Goal: Information Seeking & Learning: Find specific fact

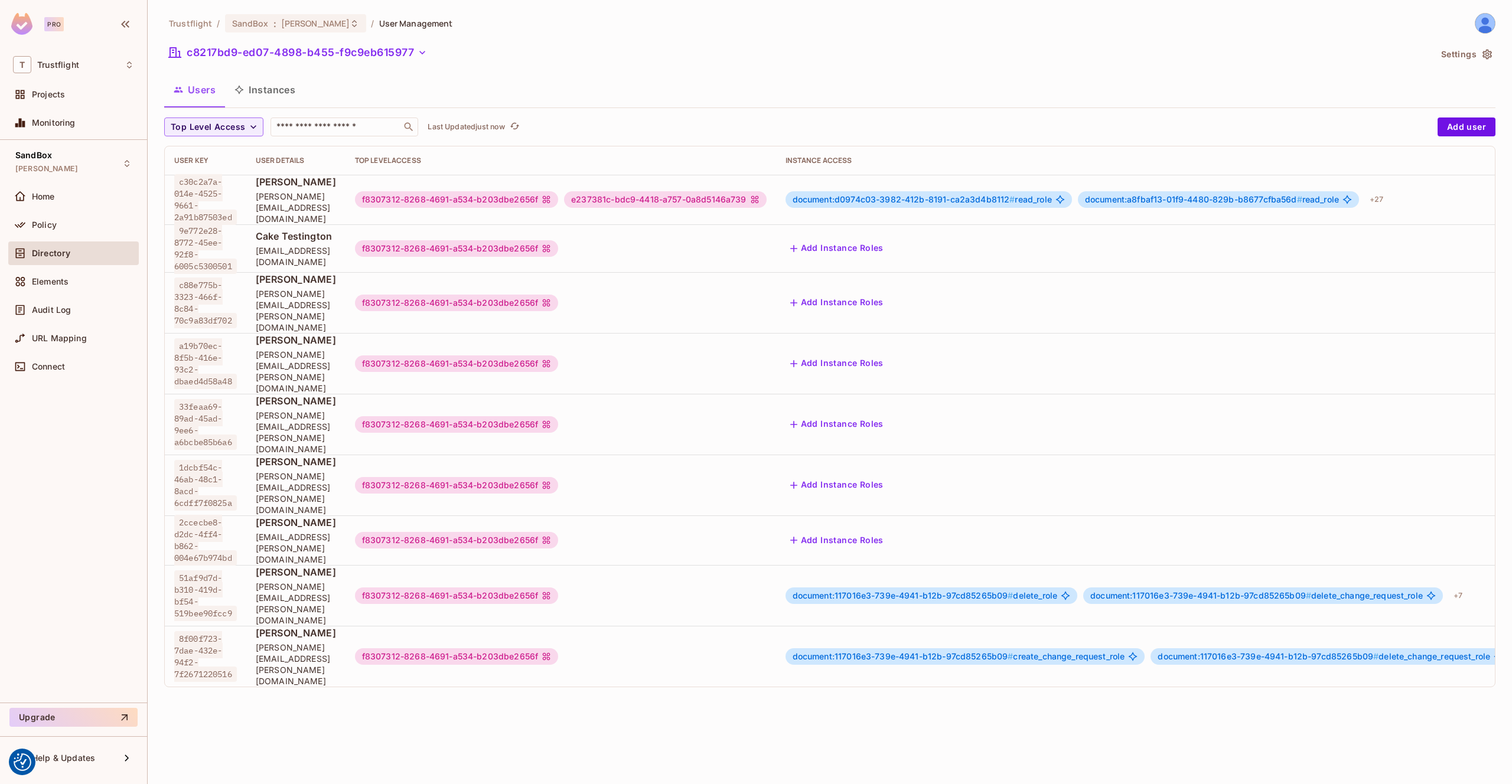
click at [271, 87] on button "Instances" at bounding box center [264, 90] width 79 height 30
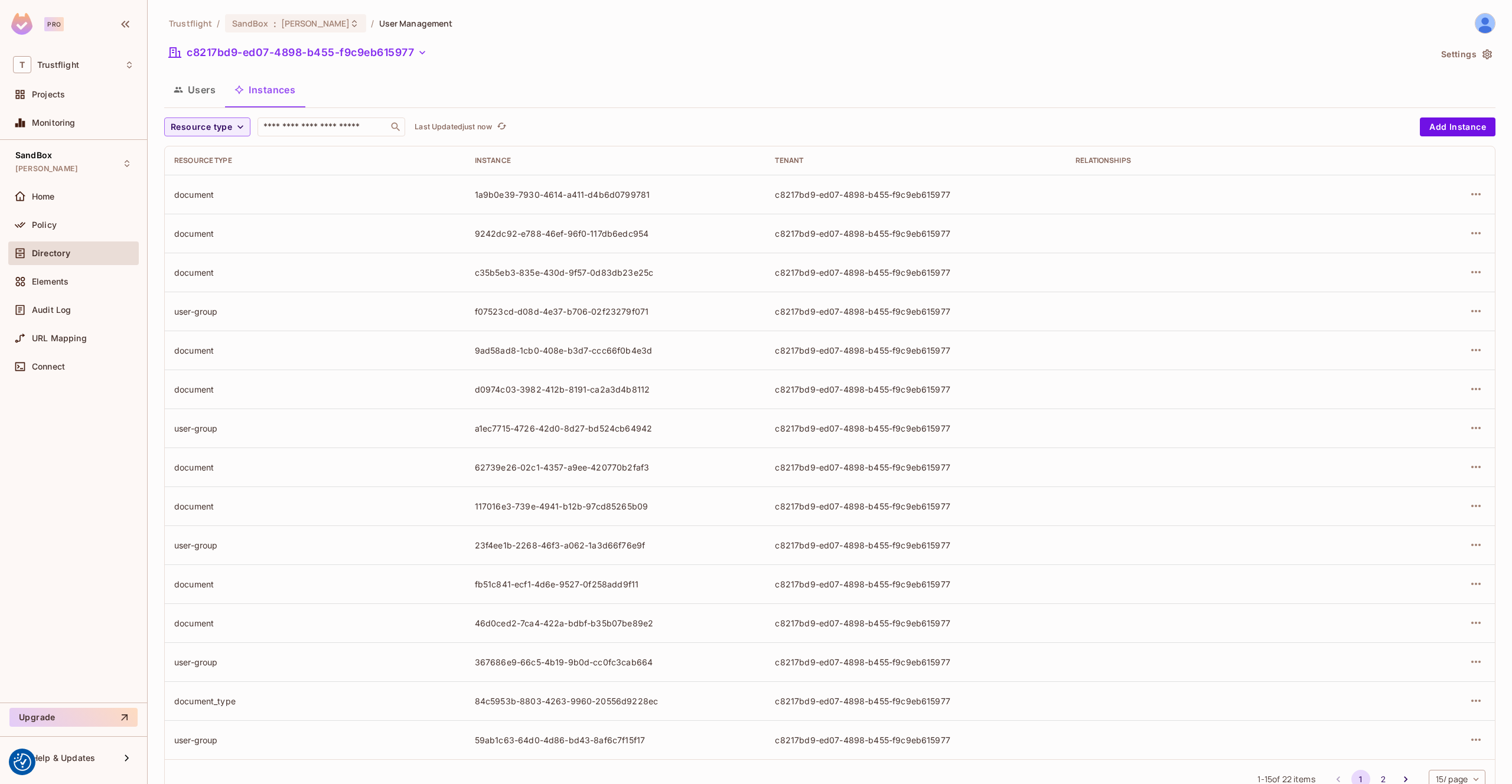
click at [198, 95] on button "Users" at bounding box center [194, 90] width 61 height 30
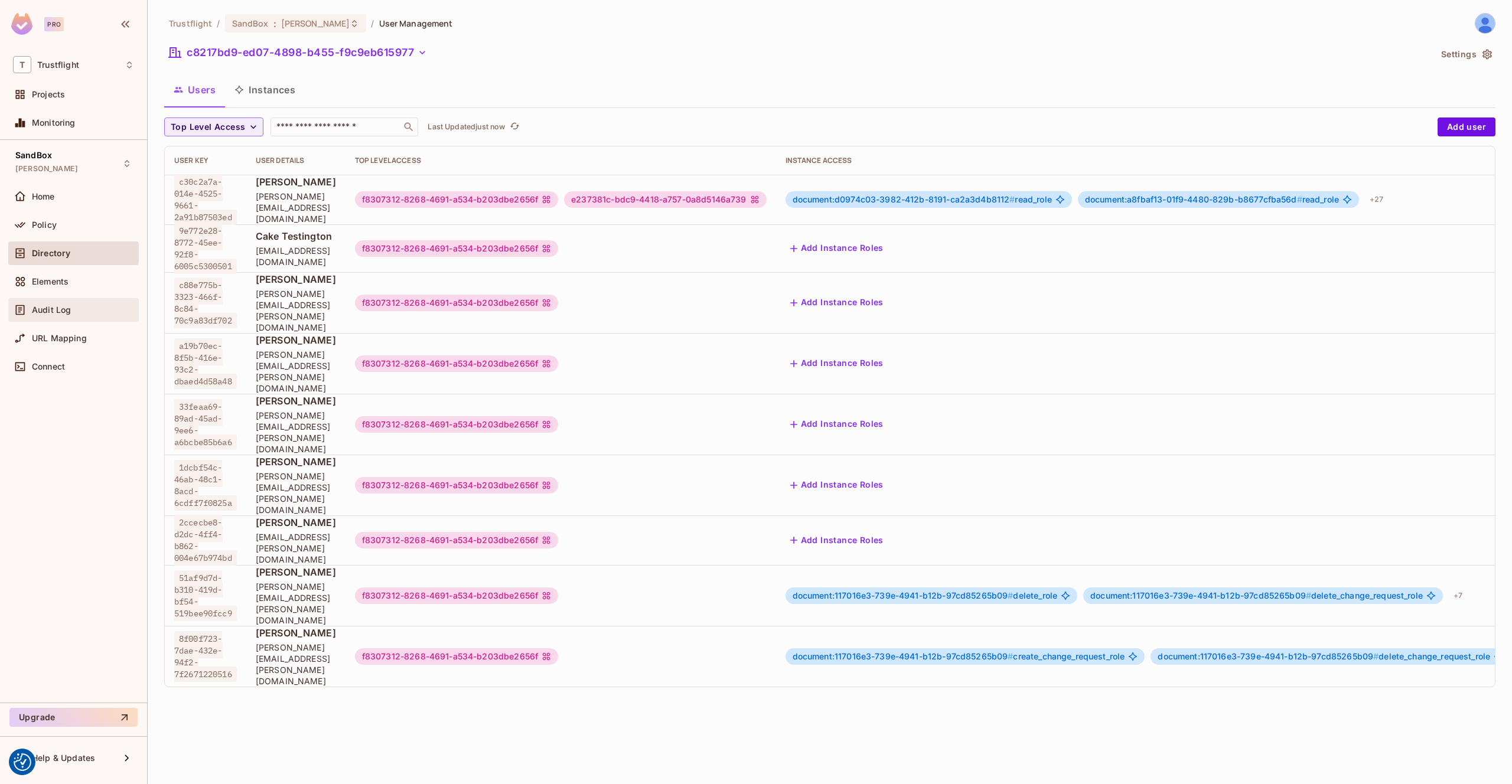
click at [70, 300] on div "Audit Log" at bounding box center [74, 309] width 131 height 23
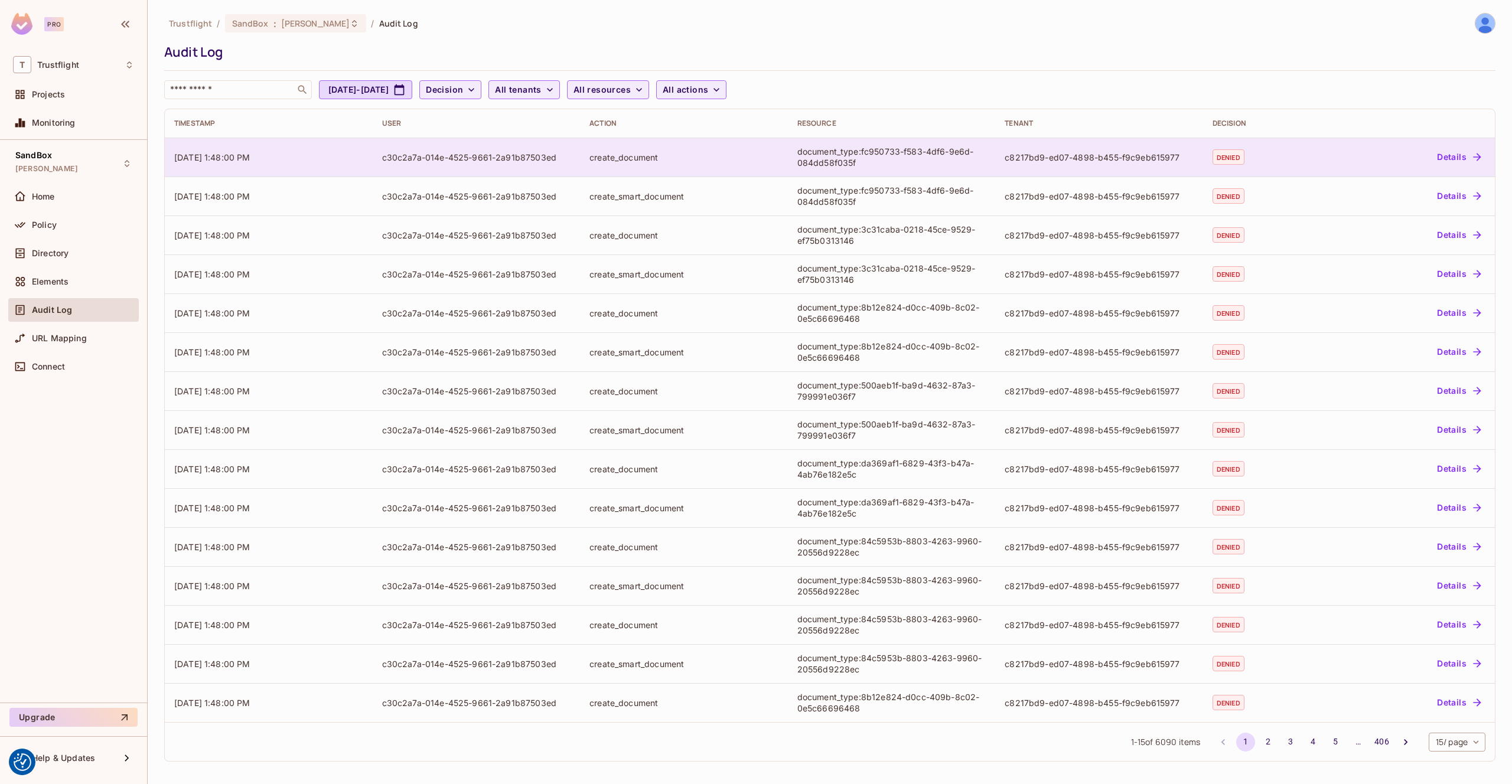
click at [486, 158] on div "c30c2a7a-014e-4525-9661-2a91b87503ed" at bounding box center [476, 158] width 189 height 11
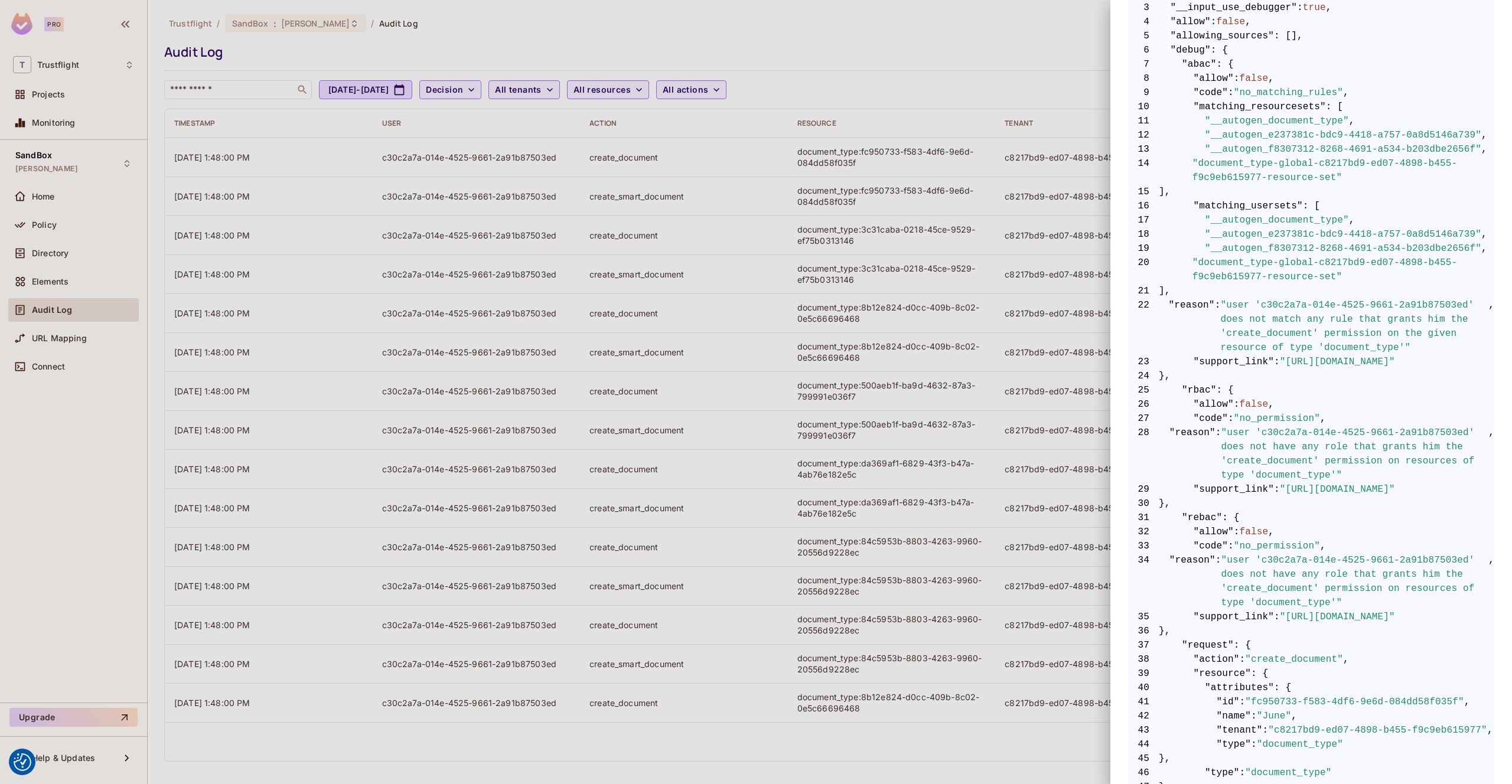
scroll to position [277, 0]
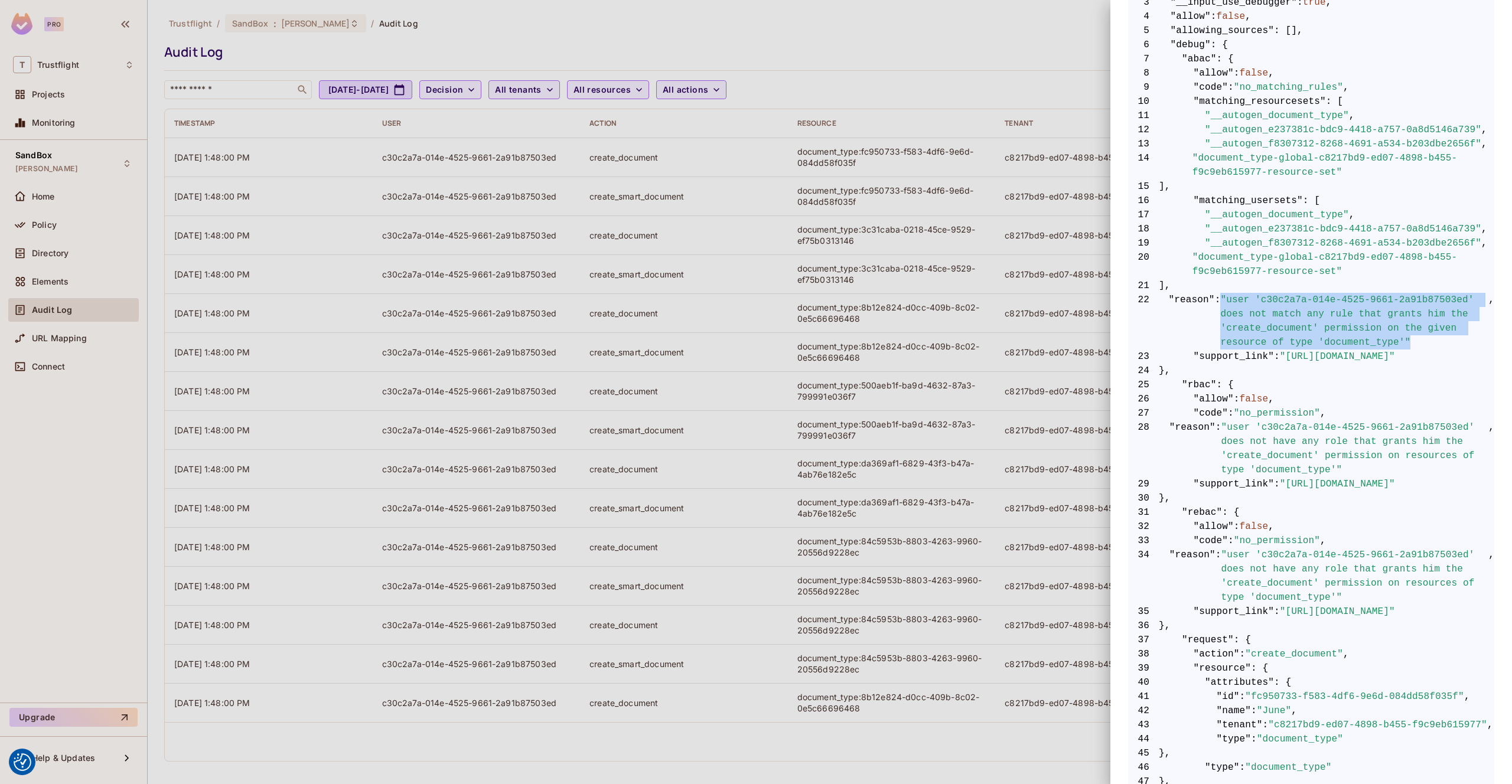
drag, startPoint x: 1412, startPoint y: 342, endPoint x: 1217, endPoint y: 300, distance: 199.5
click at [1217, 300] on span "22 "reason" : "user 'c30c2a7a-014e-4525-9661-2a91b87503ed' does not match any r…" at bounding box center [1310, 321] width 366 height 57
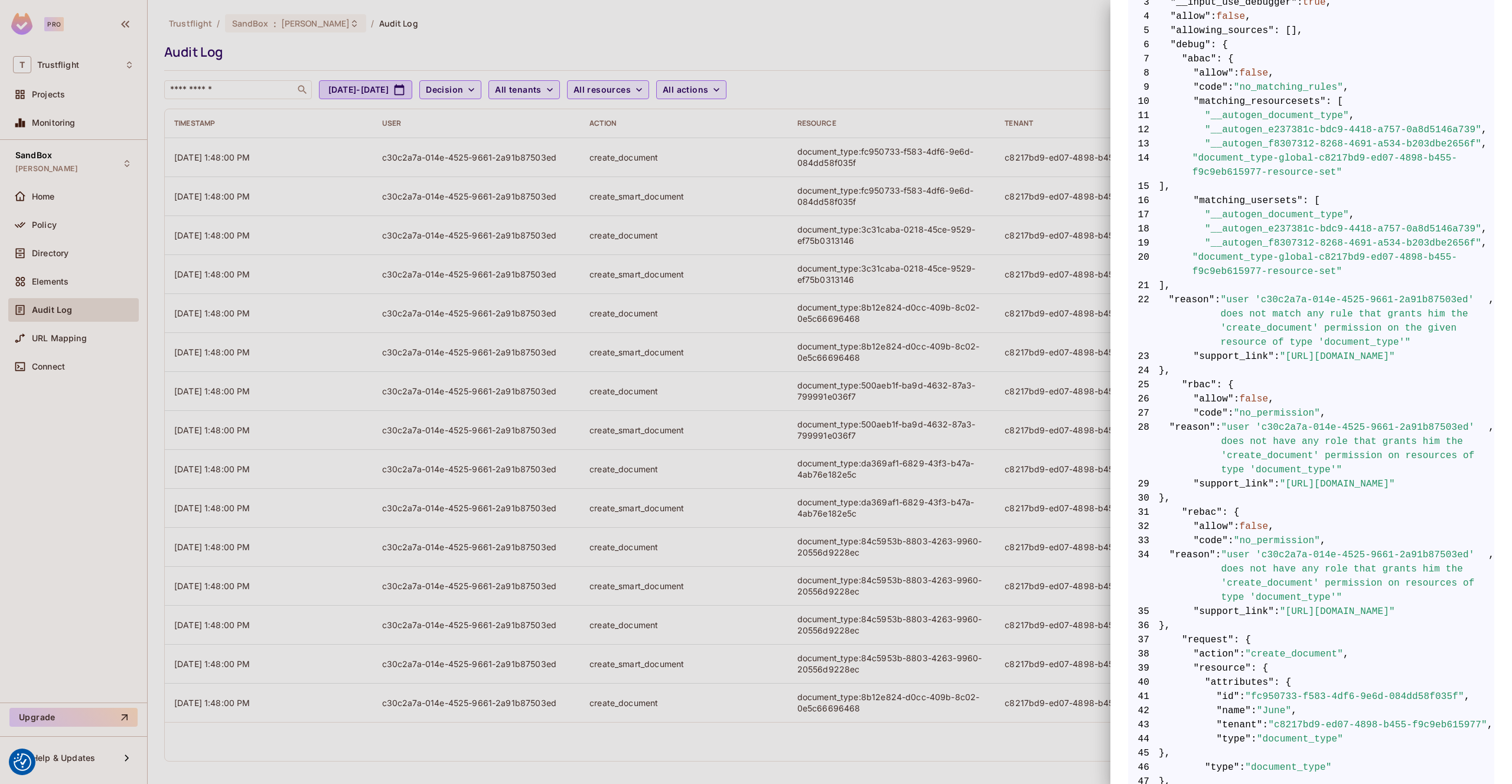
click at [877, 62] on div at bounding box center [756, 392] width 1512 height 784
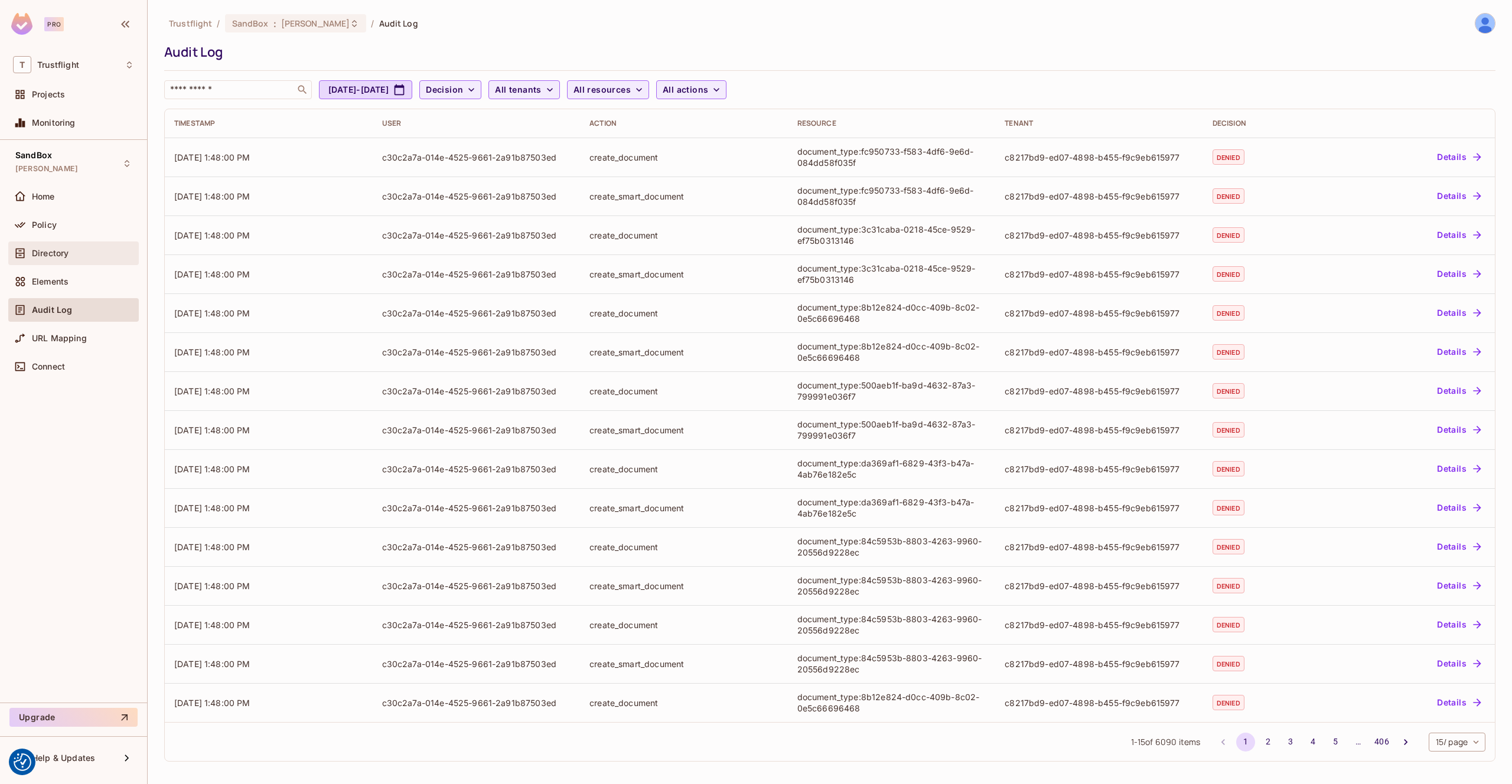
click at [75, 242] on div "Directory" at bounding box center [74, 253] width 131 height 23
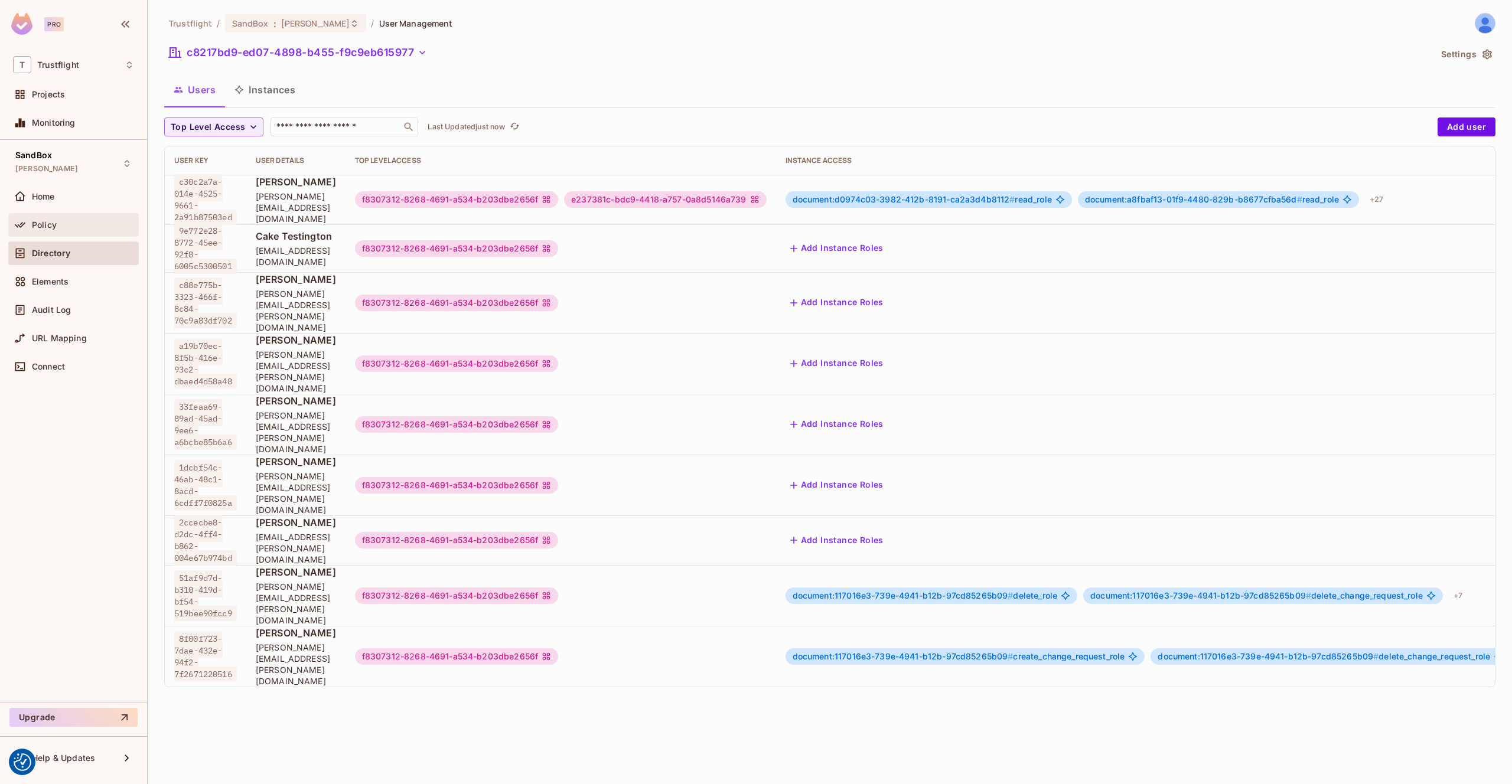
click at [67, 225] on div "Policy" at bounding box center [82, 225] width 102 height 9
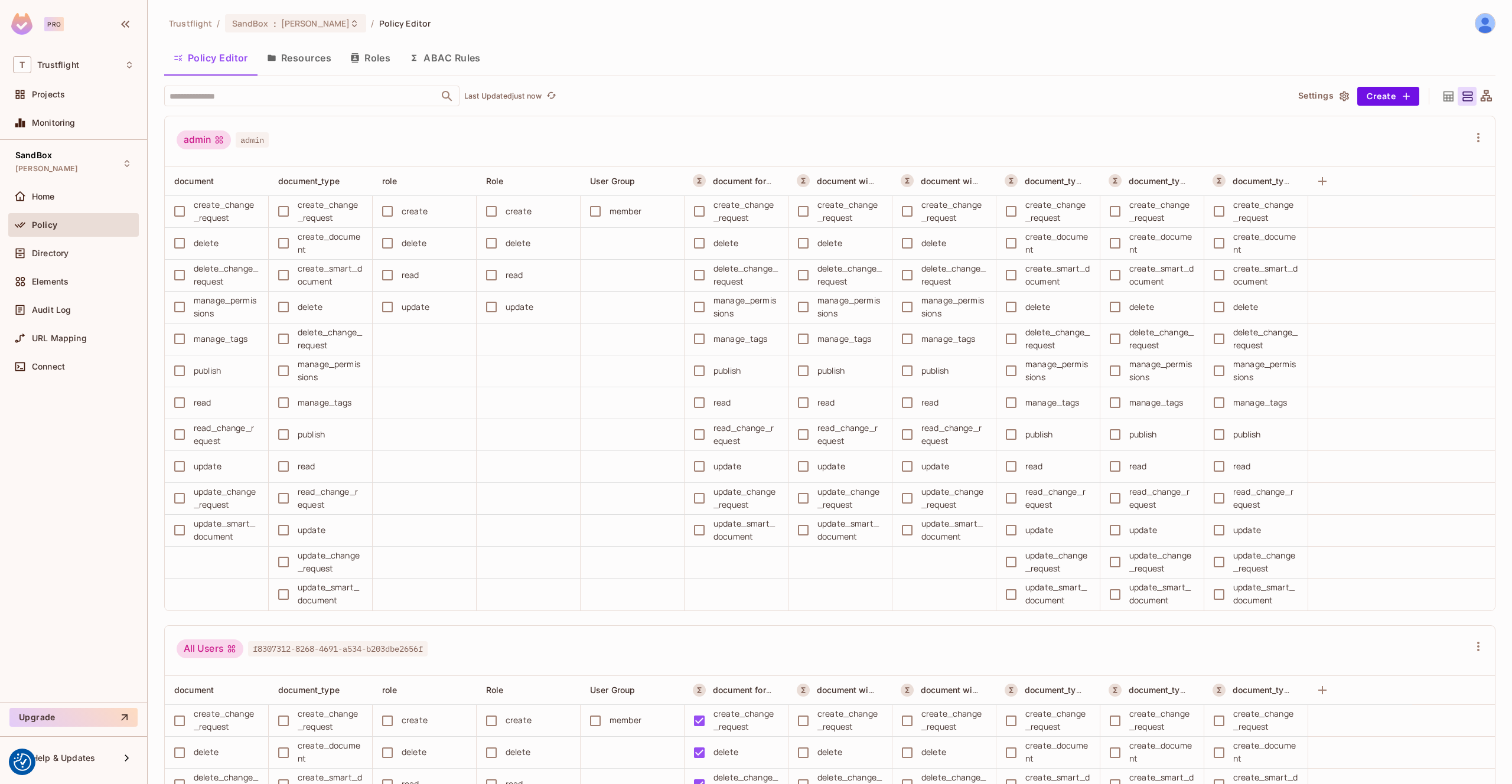
click at [270, 63] on button "Resources" at bounding box center [299, 58] width 83 height 30
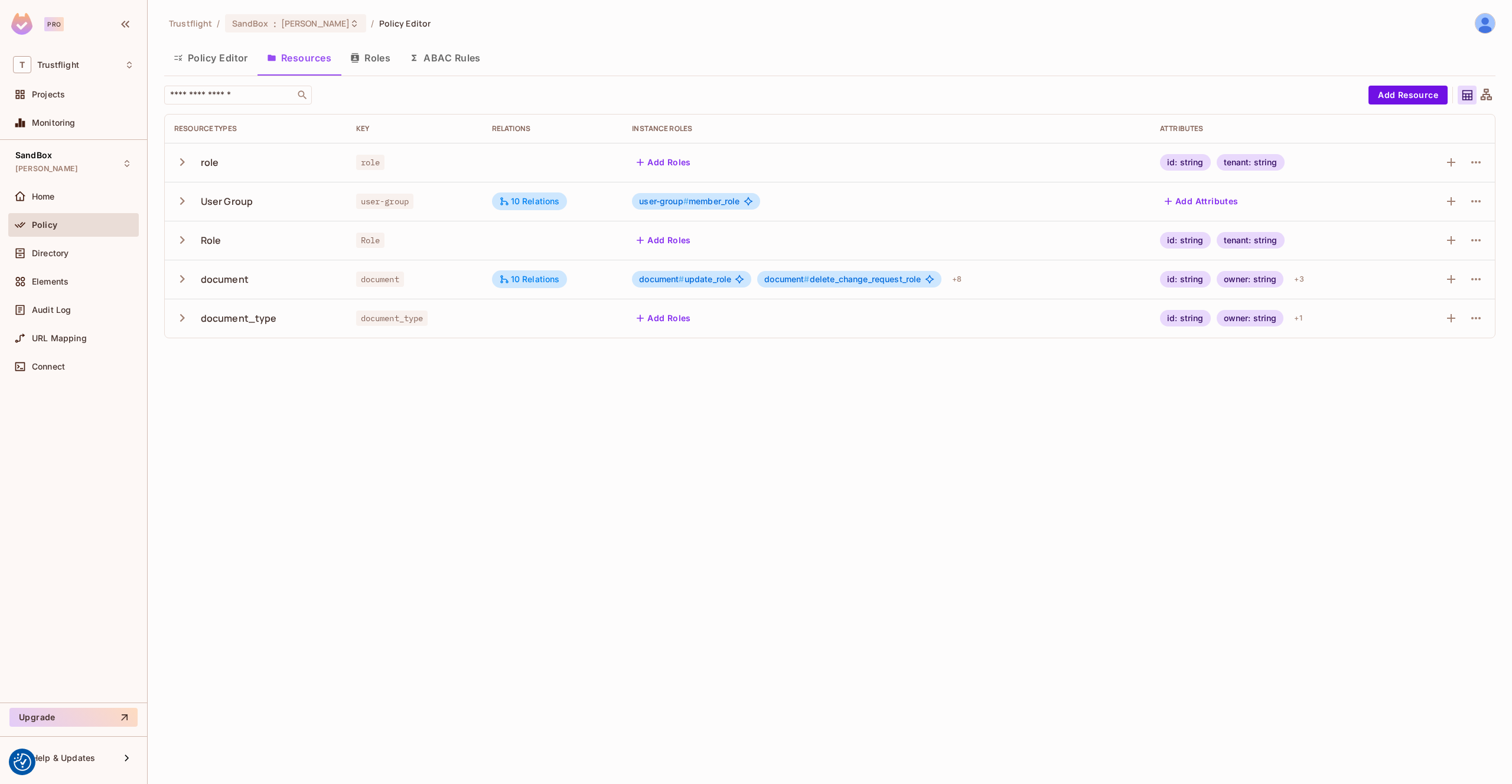
click at [184, 320] on icon "button" at bounding box center [182, 317] width 16 height 16
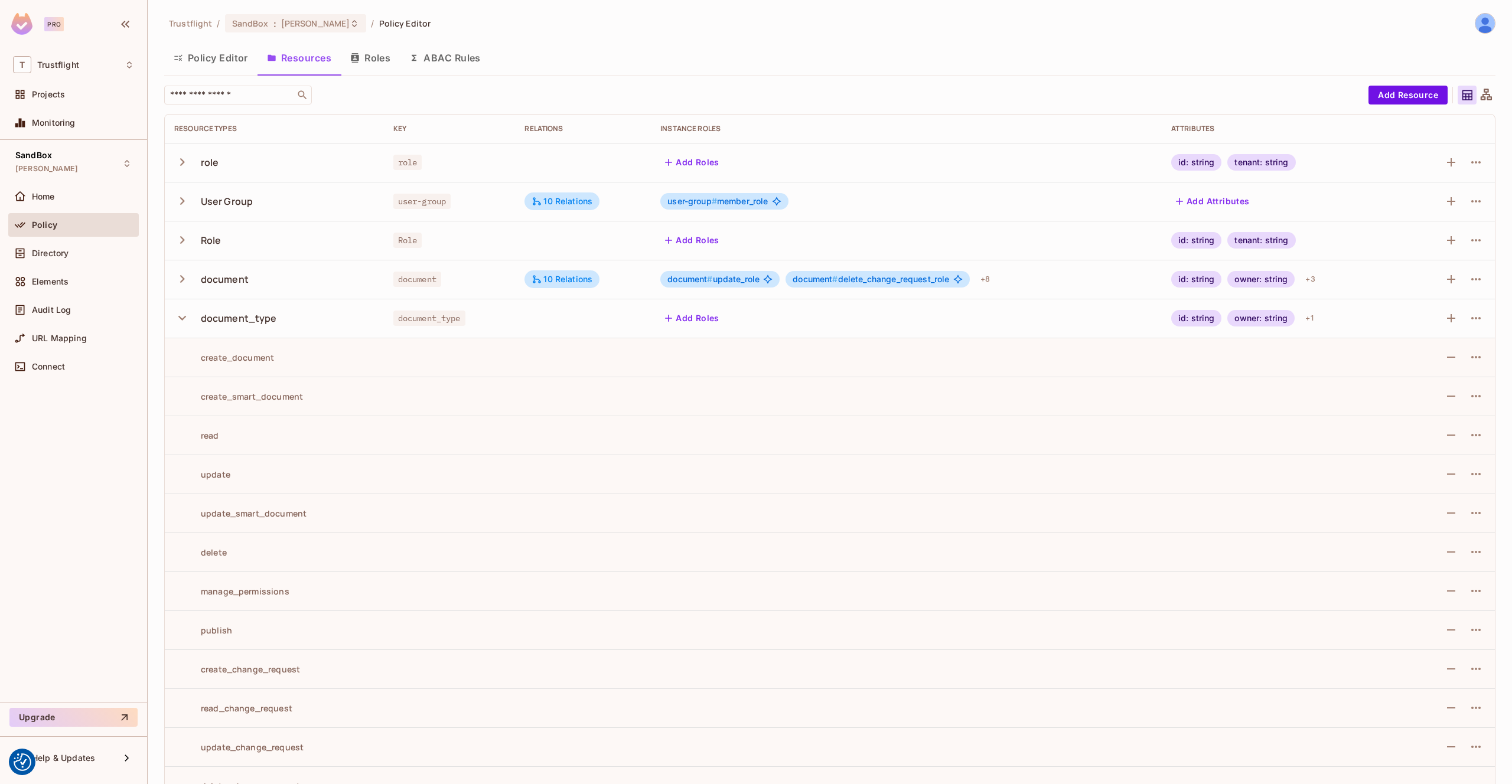
click at [377, 59] on button "Roles" at bounding box center [370, 58] width 59 height 30
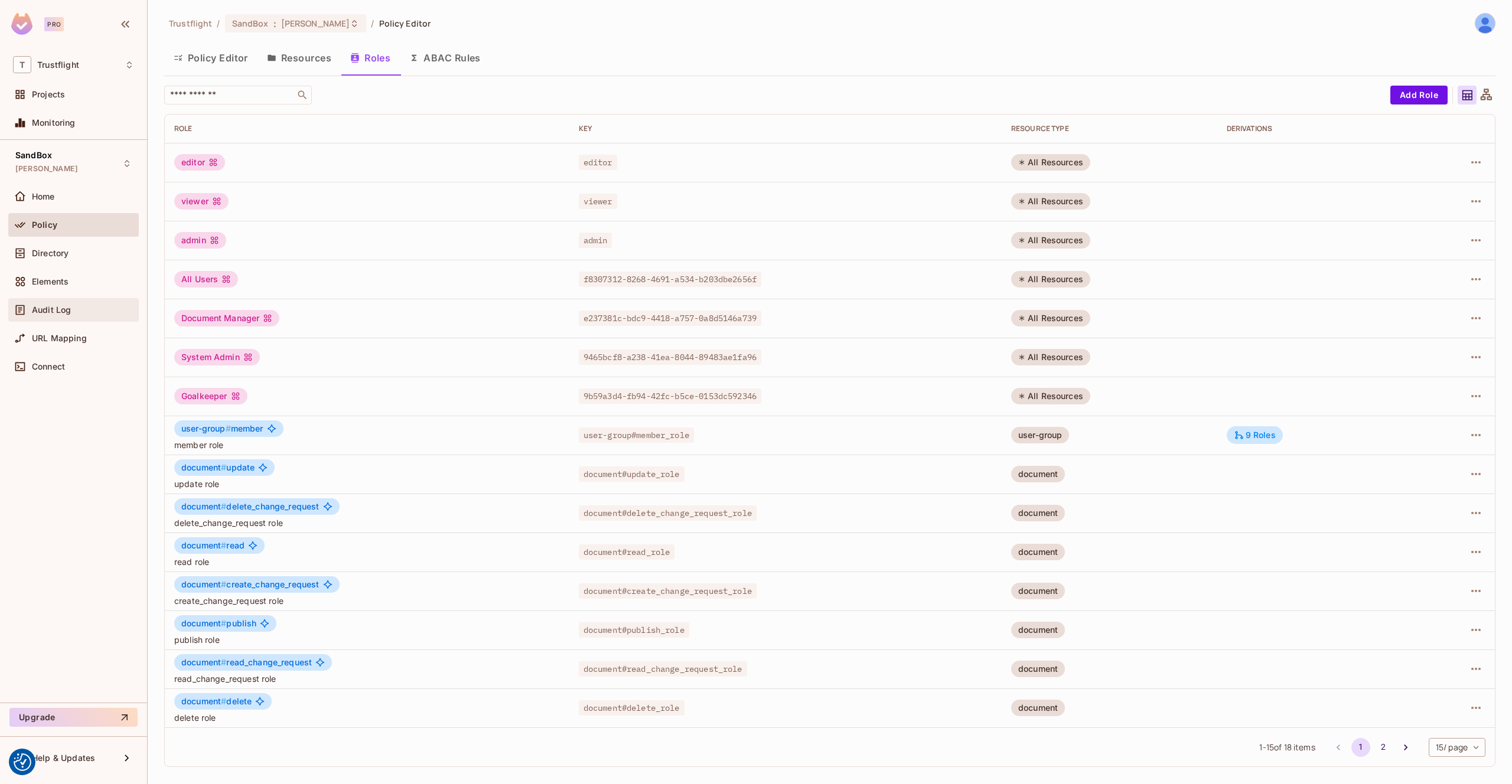
click at [72, 307] on div "Audit Log" at bounding box center [82, 310] width 102 height 9
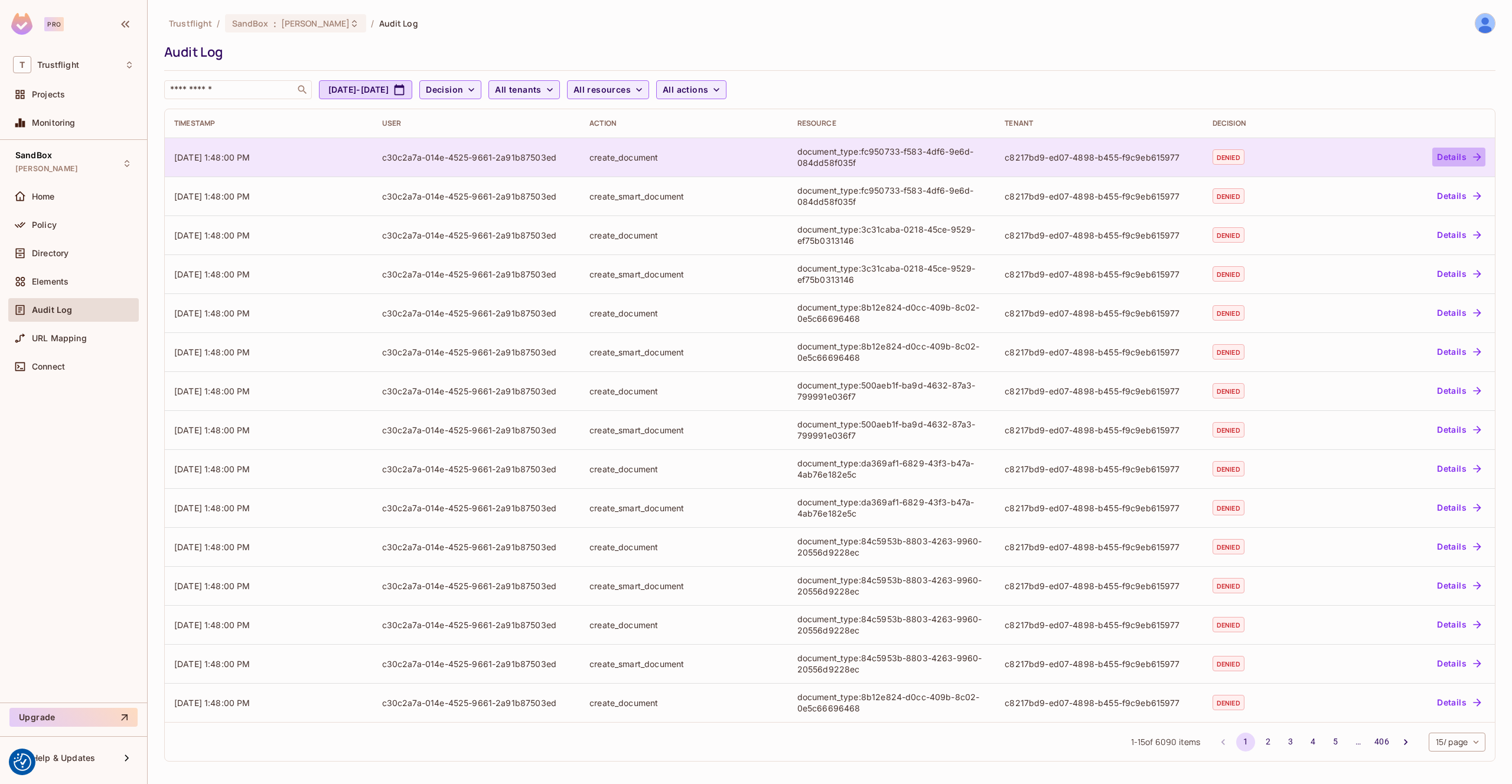
click at [1451, 155] on button "Details" at bounding box center [1458, 157] width 53 height 19
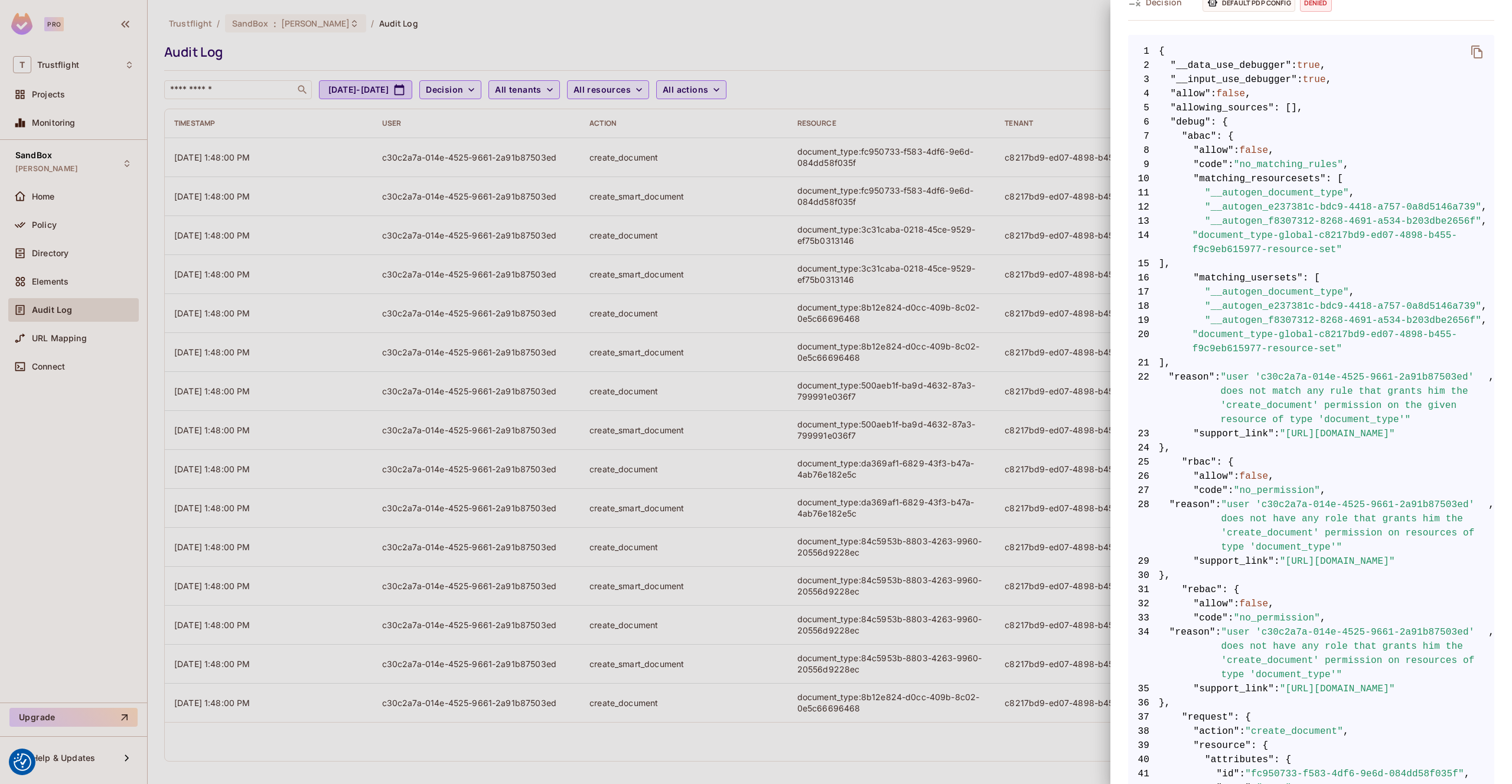
scroll to position [275, 0]
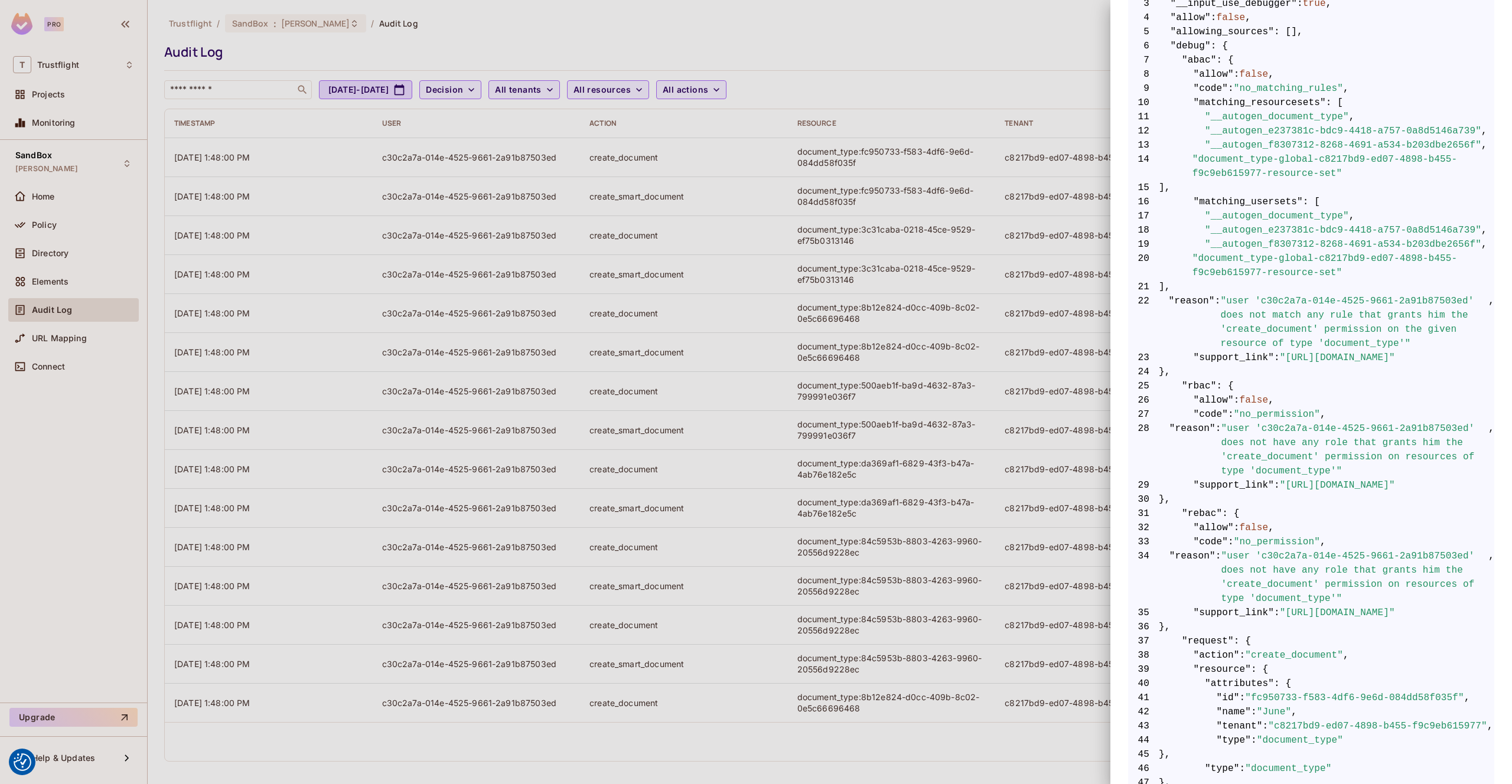
click at [825, 52] on div at bounding box center [756, 392] width 1512 height 784
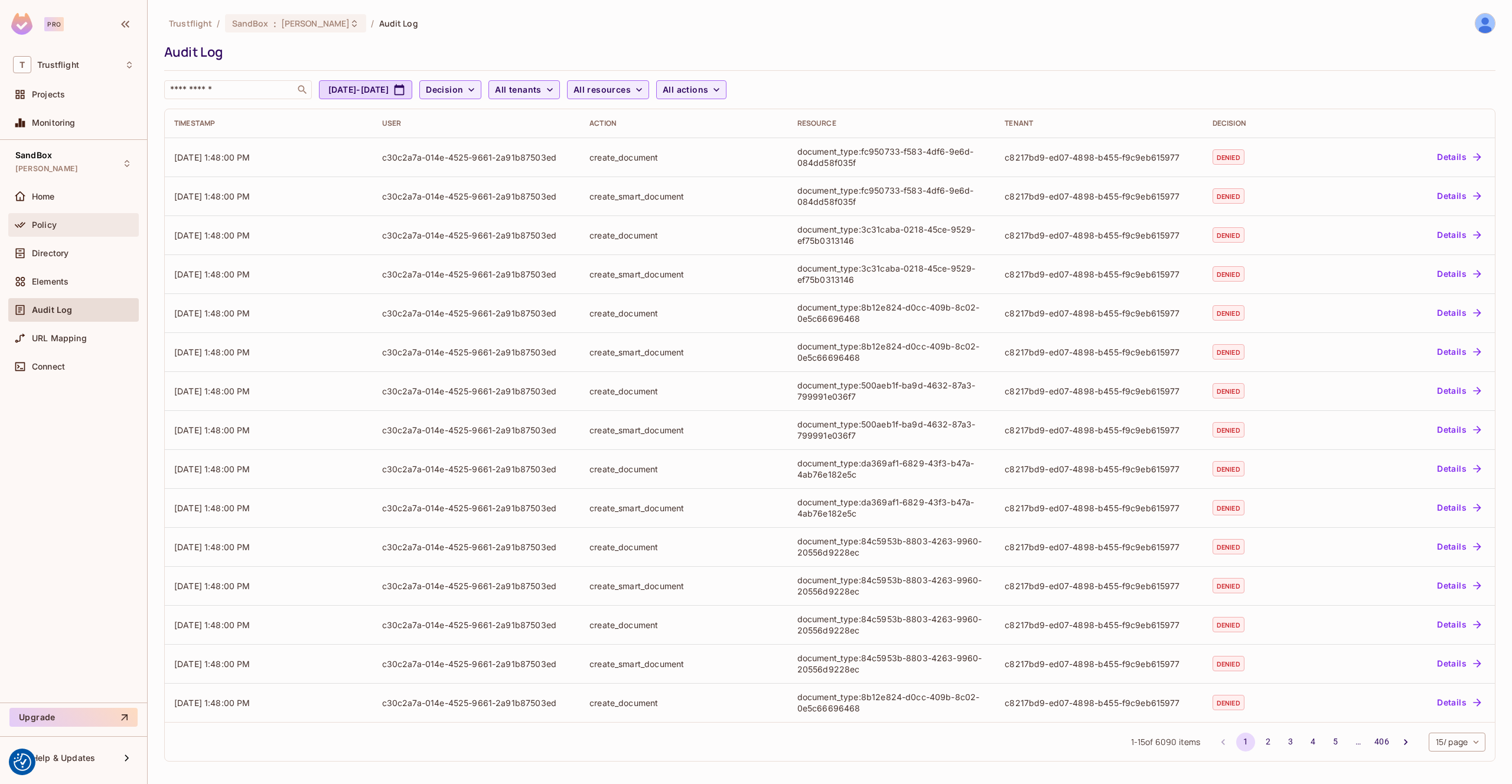
click at [25, 235] on div "Policy" at bounding box center [74, 224] width 131 height 23
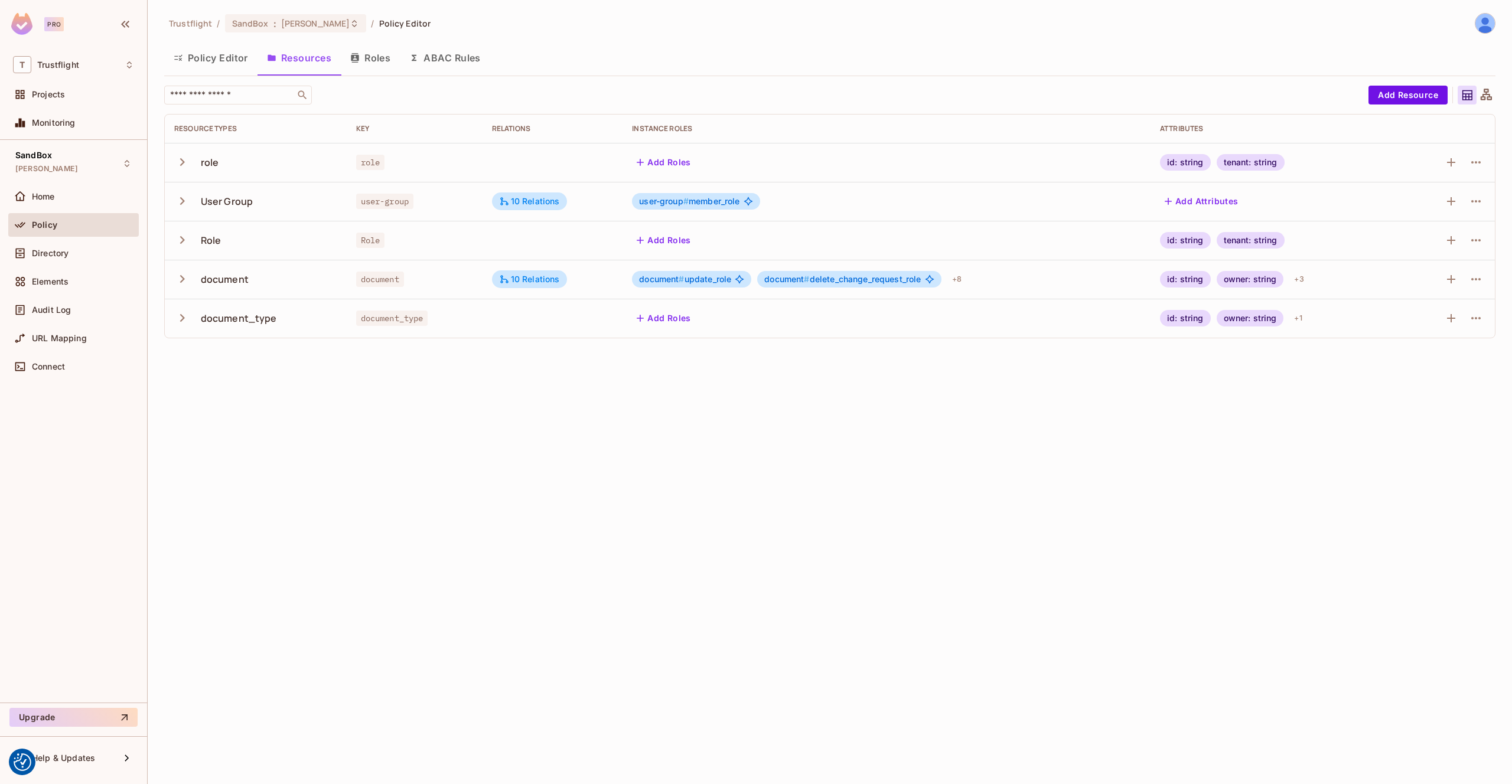
click at [182, 165] on icon "button" at bounding box center [182, 161] width 16 height 16
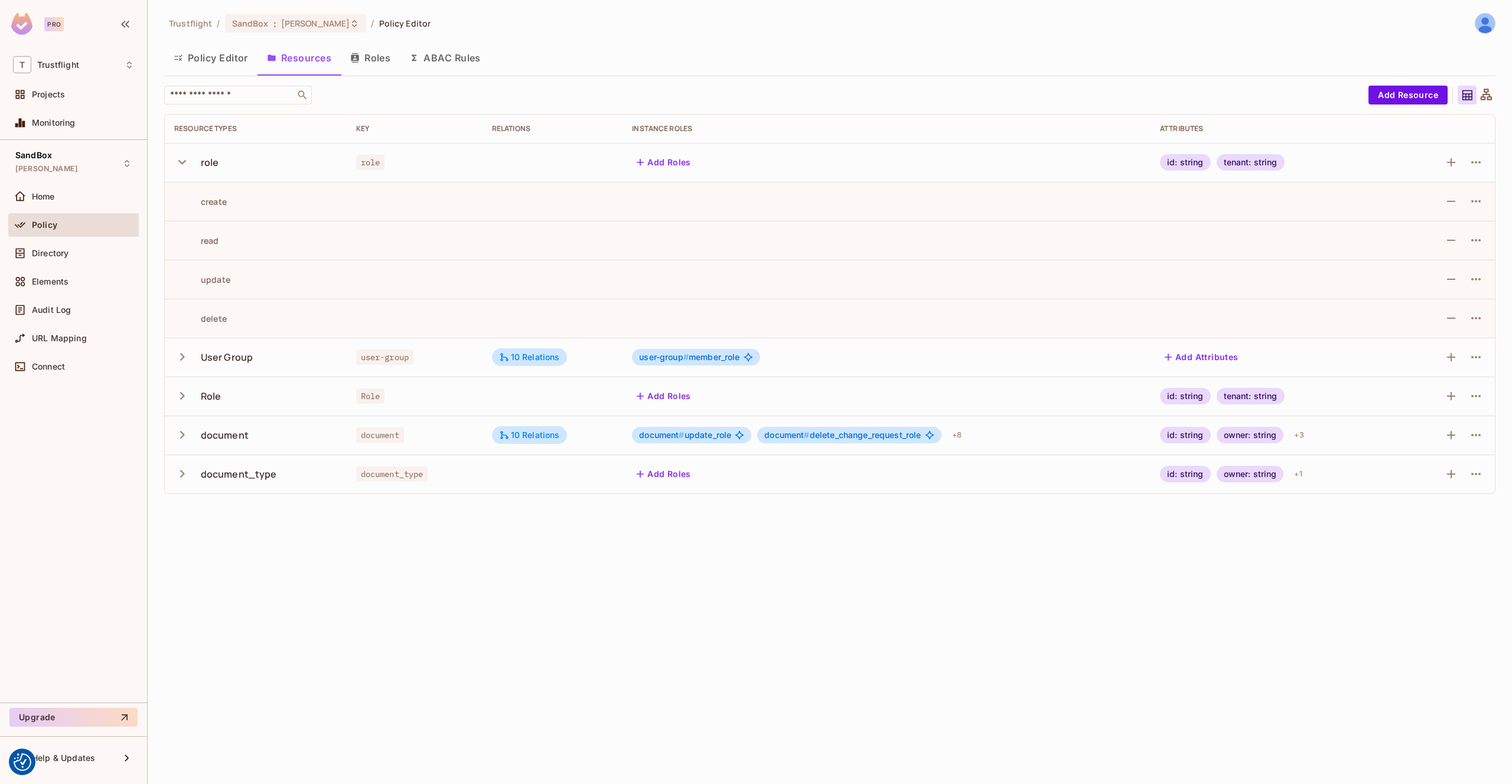
click at [182, 165] on icon "button" at bounding box center [182, 161] width 16 height 16
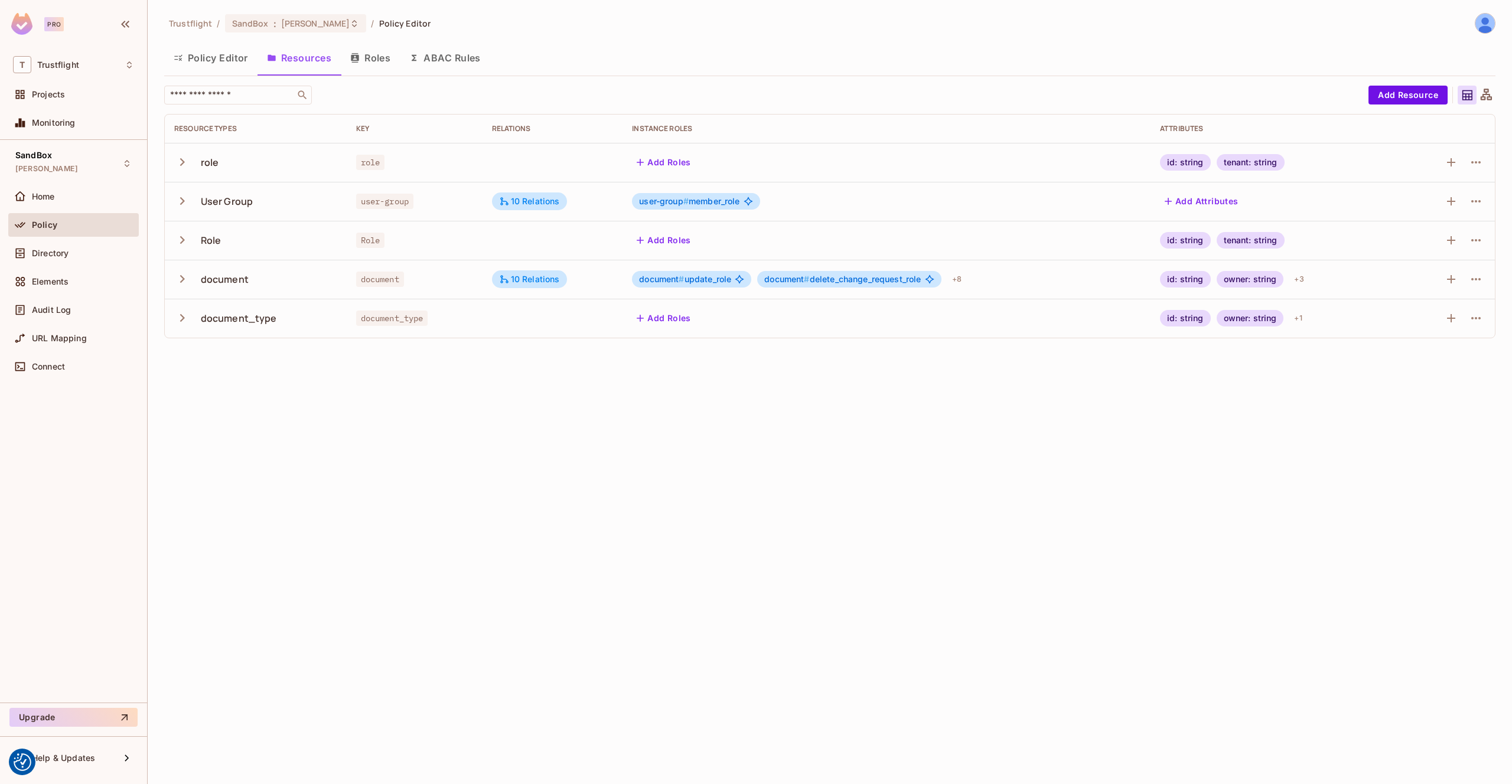
click at [182, 200] on icon "button" at bounding box center [182, 201] width 5 height 7
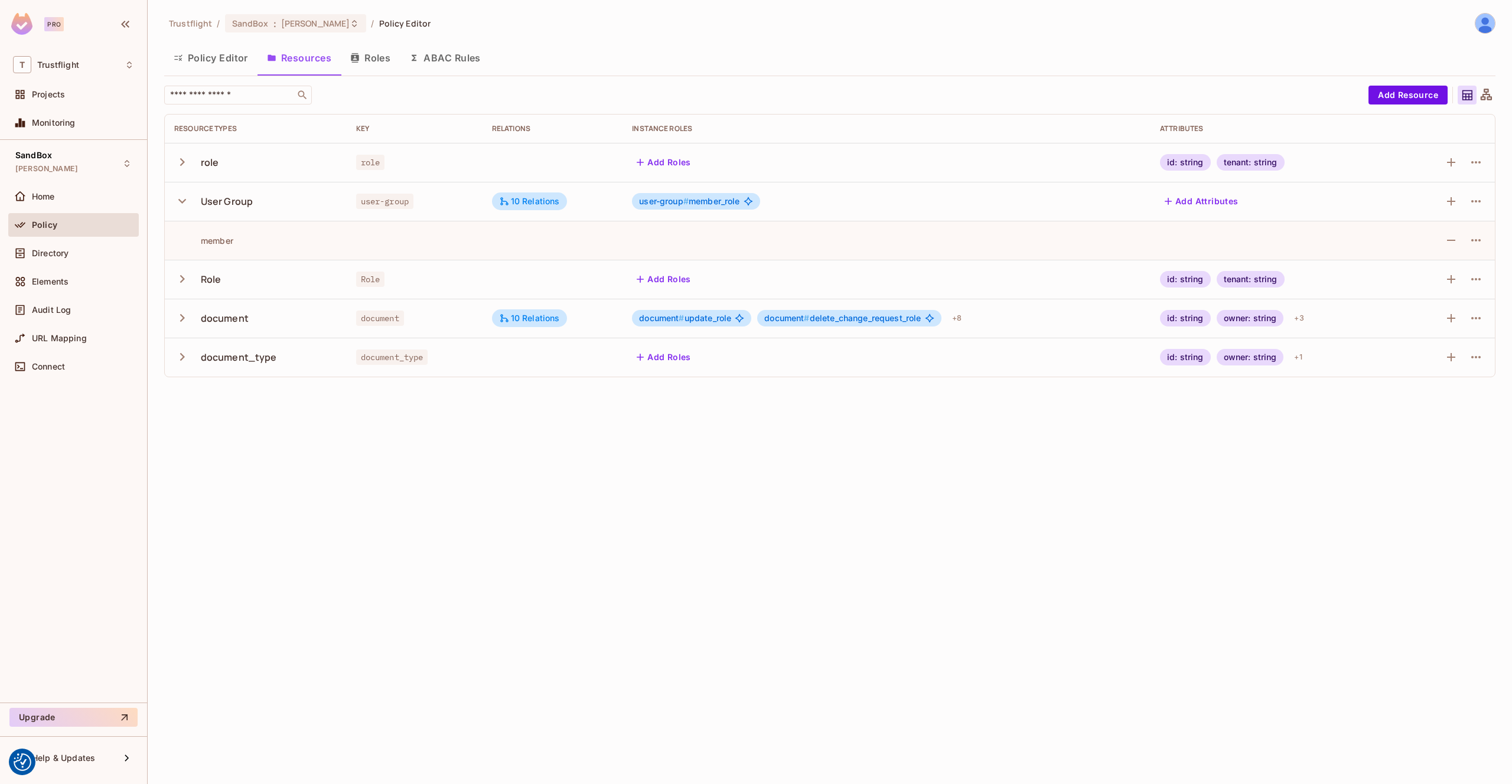
click at [182, 200] on icon "button" at bounding box center [182, 201] width 16 height 16
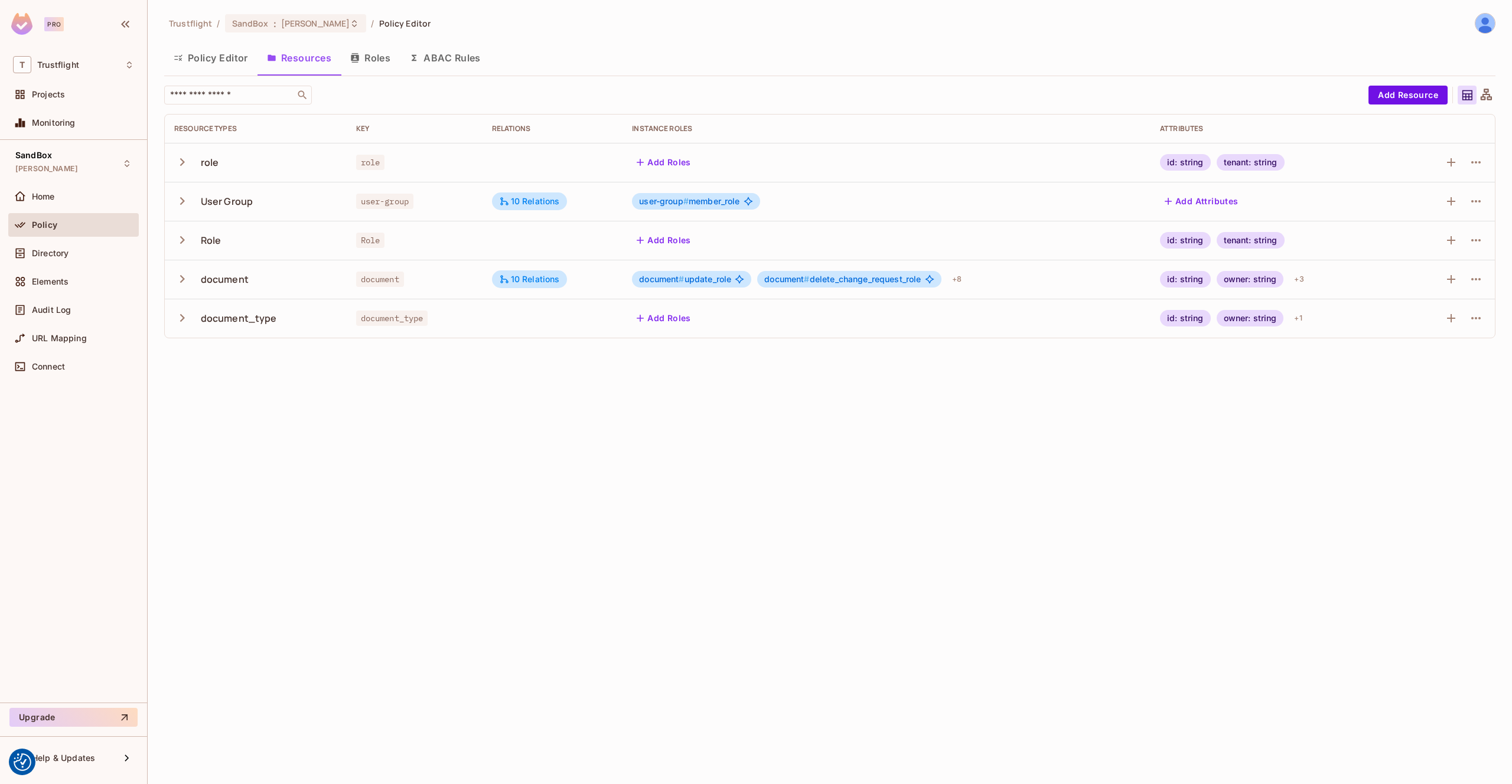
click at [372, 51] on button "Roles" at bounding box center [370, 58] width 59 height 30
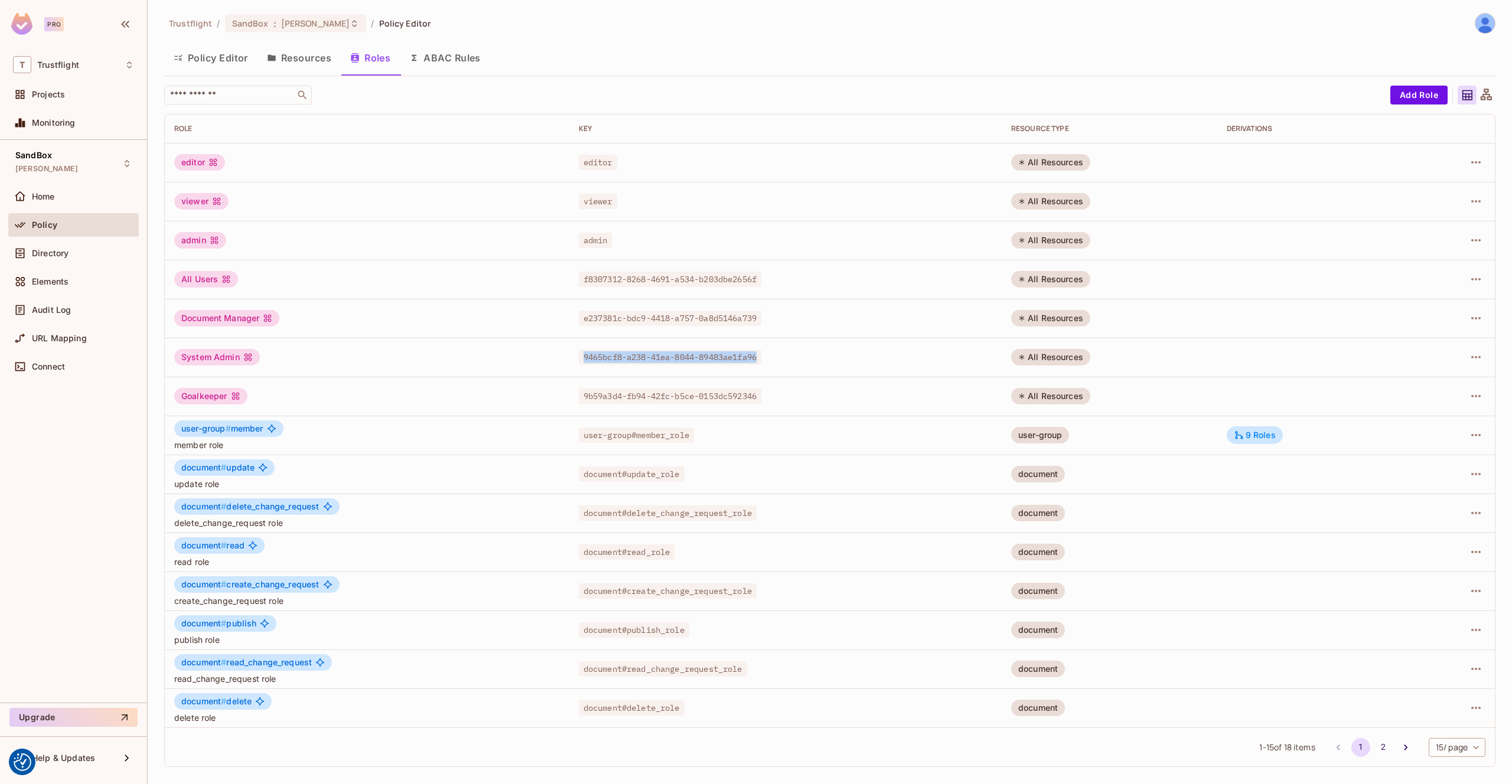
drag, startPoint x: 763, startPoint y: 357, endPoint x: 581, endPoint y: 355, distance: 182.0
click at [581, 355] on span "9465bcf8-a238-41ea-8044-89483ae1fa96" at bounding box center [669, 357] width 182 height 15
copy span "9465bcf8-a238-41ea-8044-89483ae1fa96"
click at [69, 303] on div "Audit Log" at bounding box center [74, 310] width 121 height 14
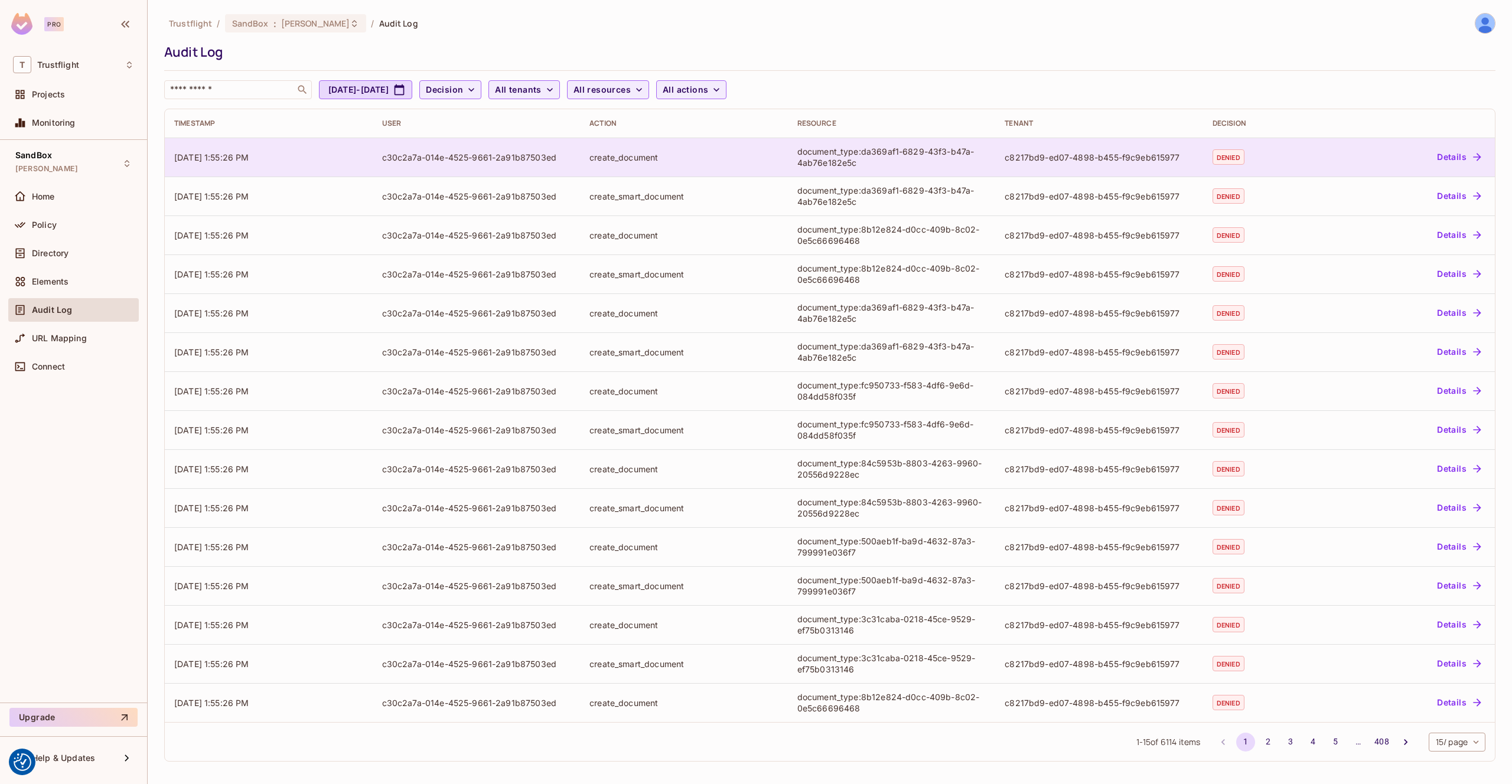
click at [1444, 156] on button "Details" at bounding box center [1458, 157] width 53 height 19
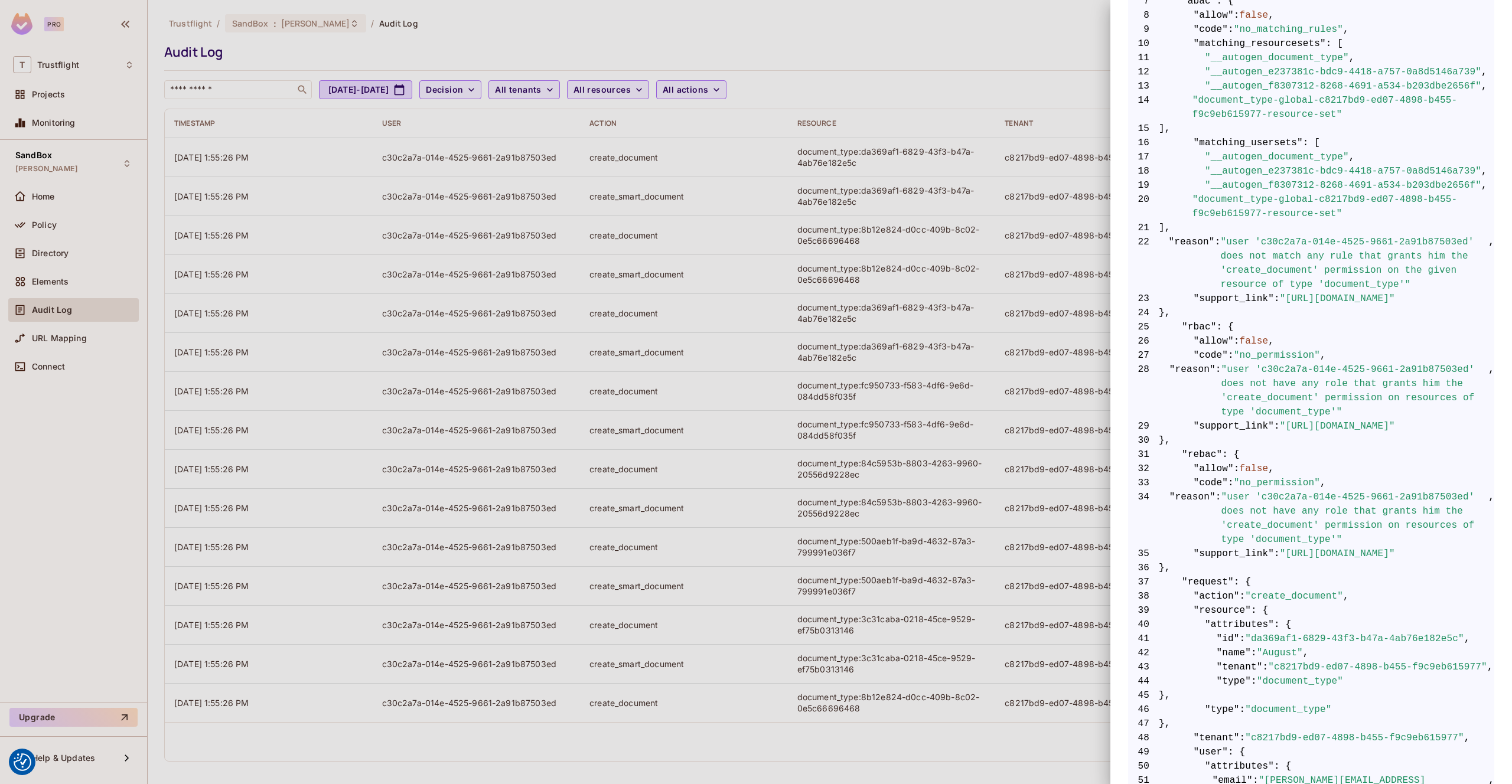
scroll to position [339, 0]
click at [83, 239] on div at bounding box center [756, 392] width 1512 height 784
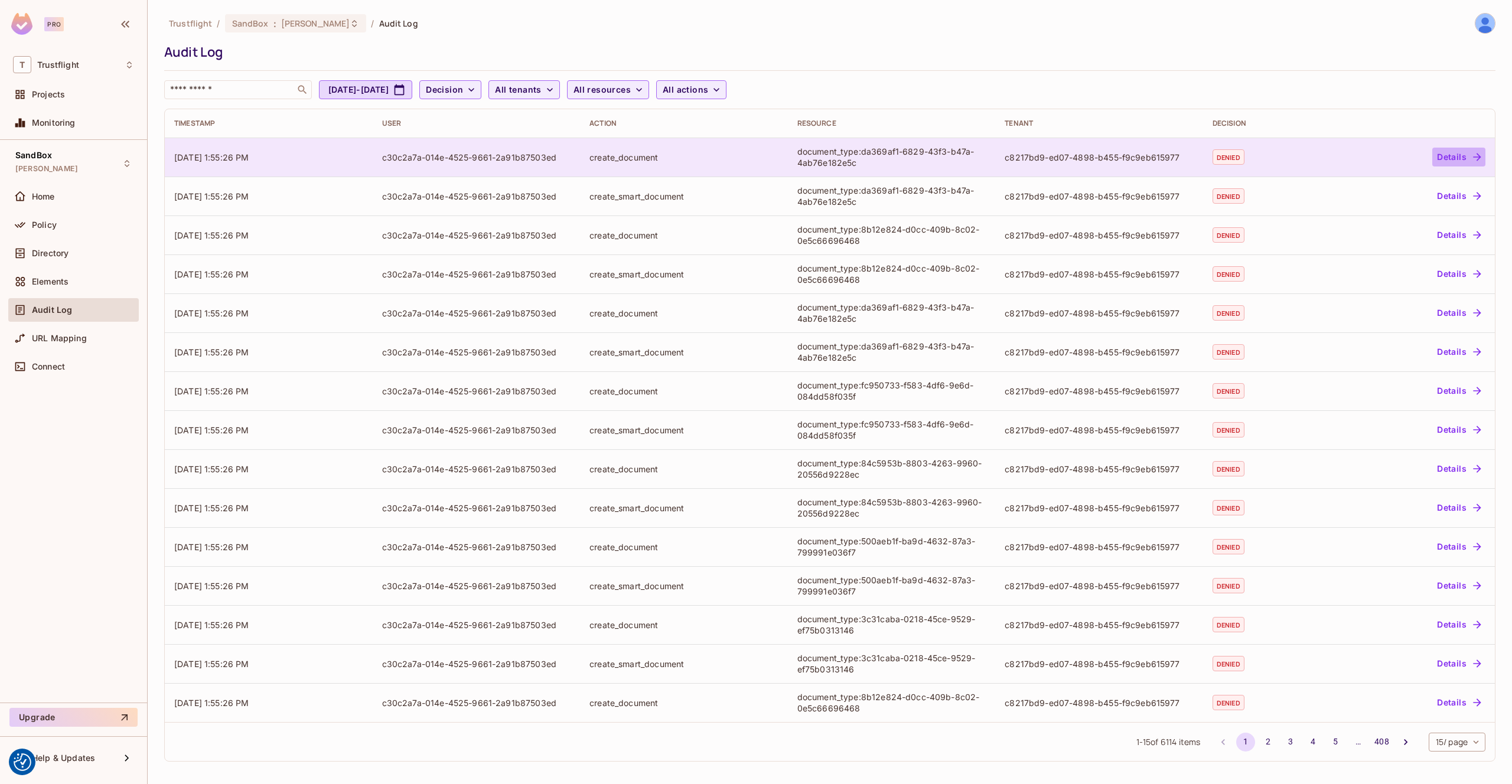
click at [1470, 157] on button "Details" at bounding box center [1458, 157] width 53 height 19
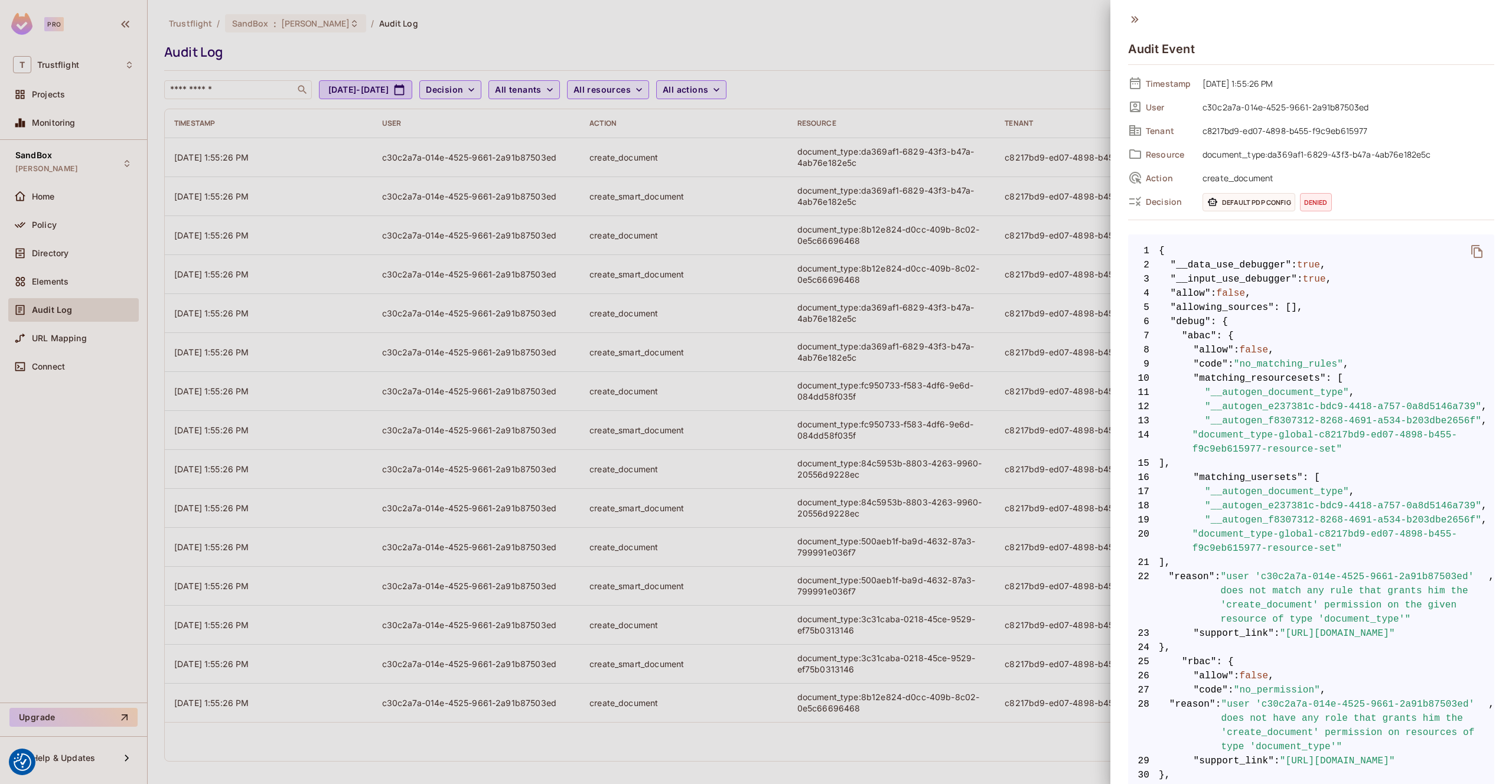
click at [948, 90] on div at bounding box center [756, 392] width 1512 height 784
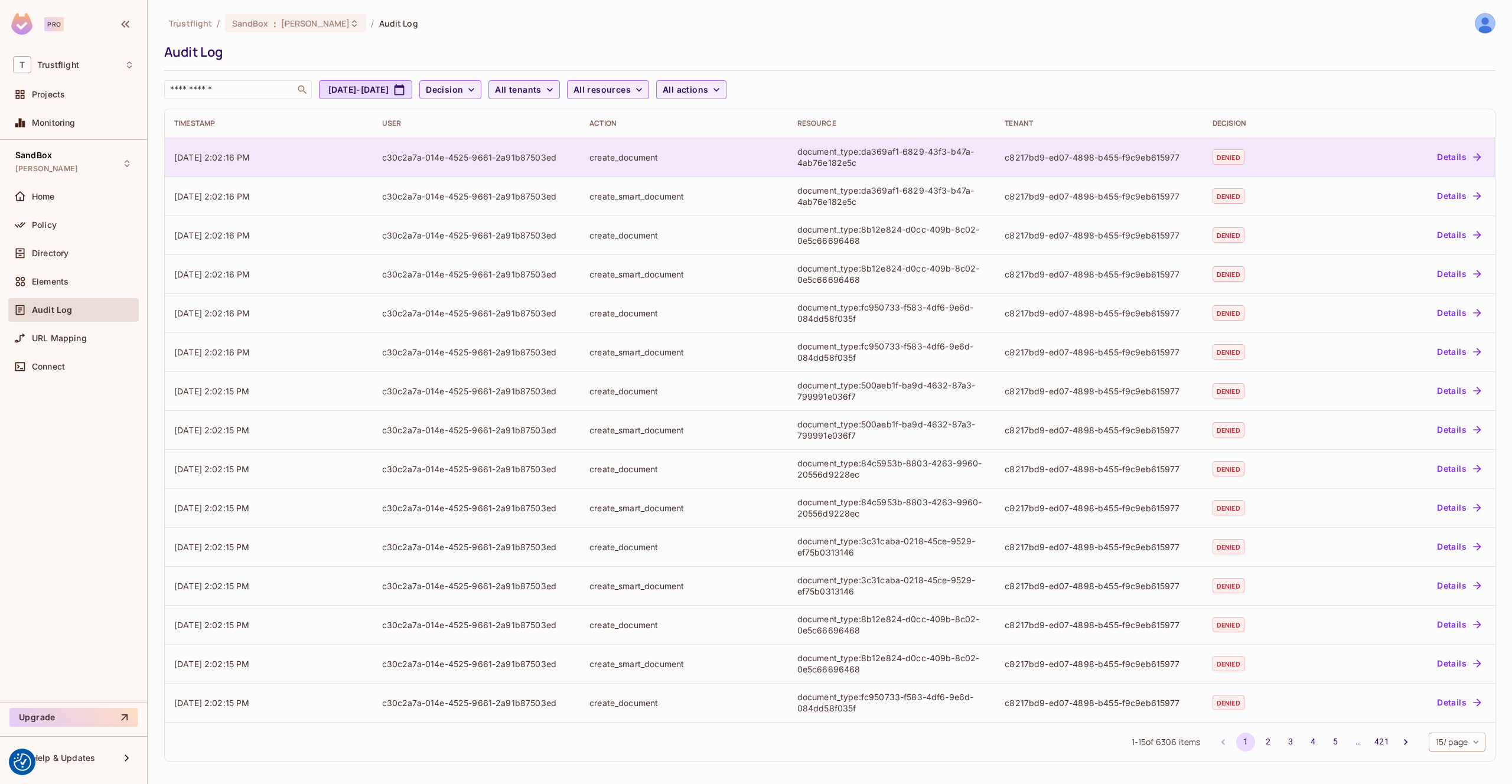
click at [922, 168] on td "document_type:da369af1-6829-43f3-b47a-4ab76e182e5c" at bounding box center [891, 157] width 208 height 39
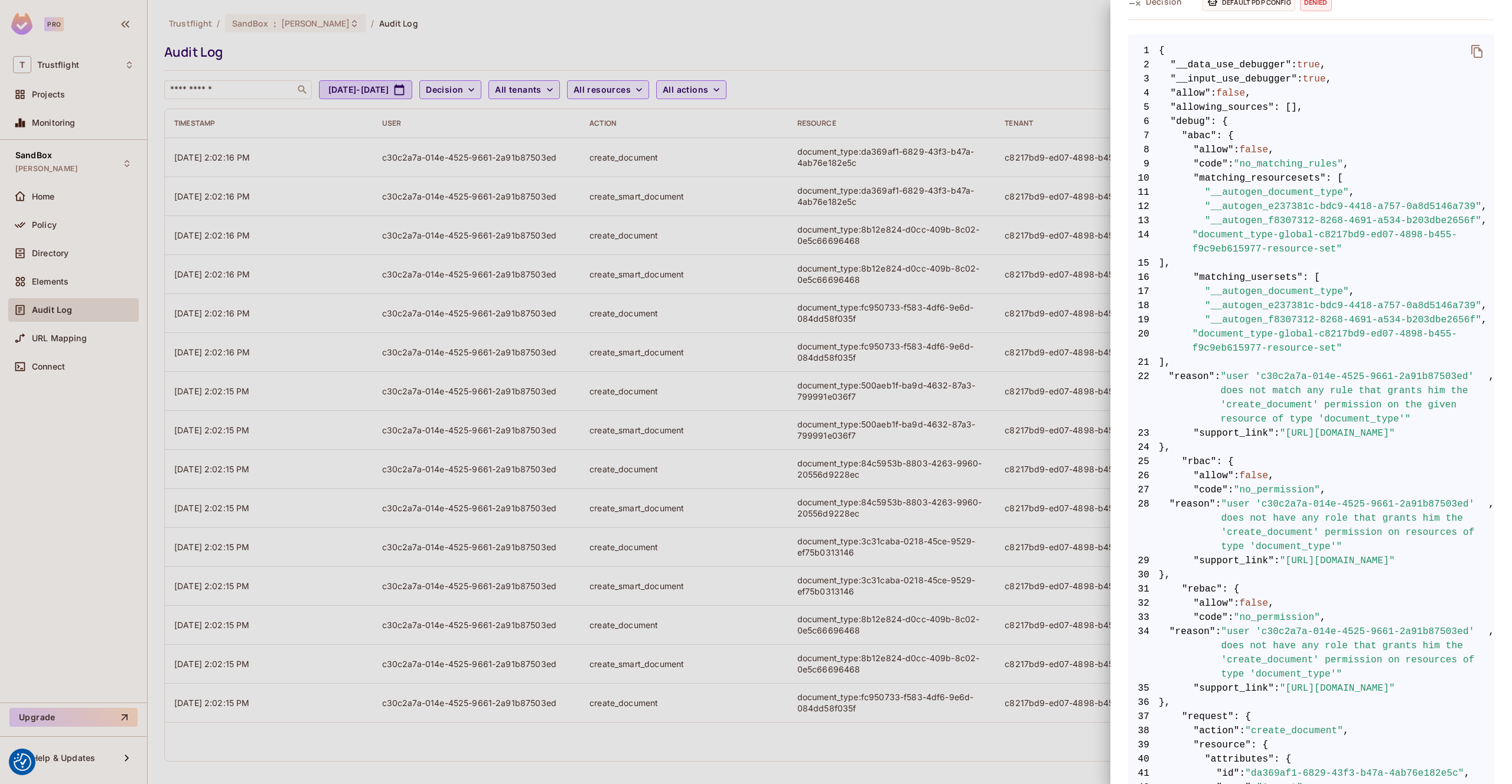
scroll to position [0, 1]
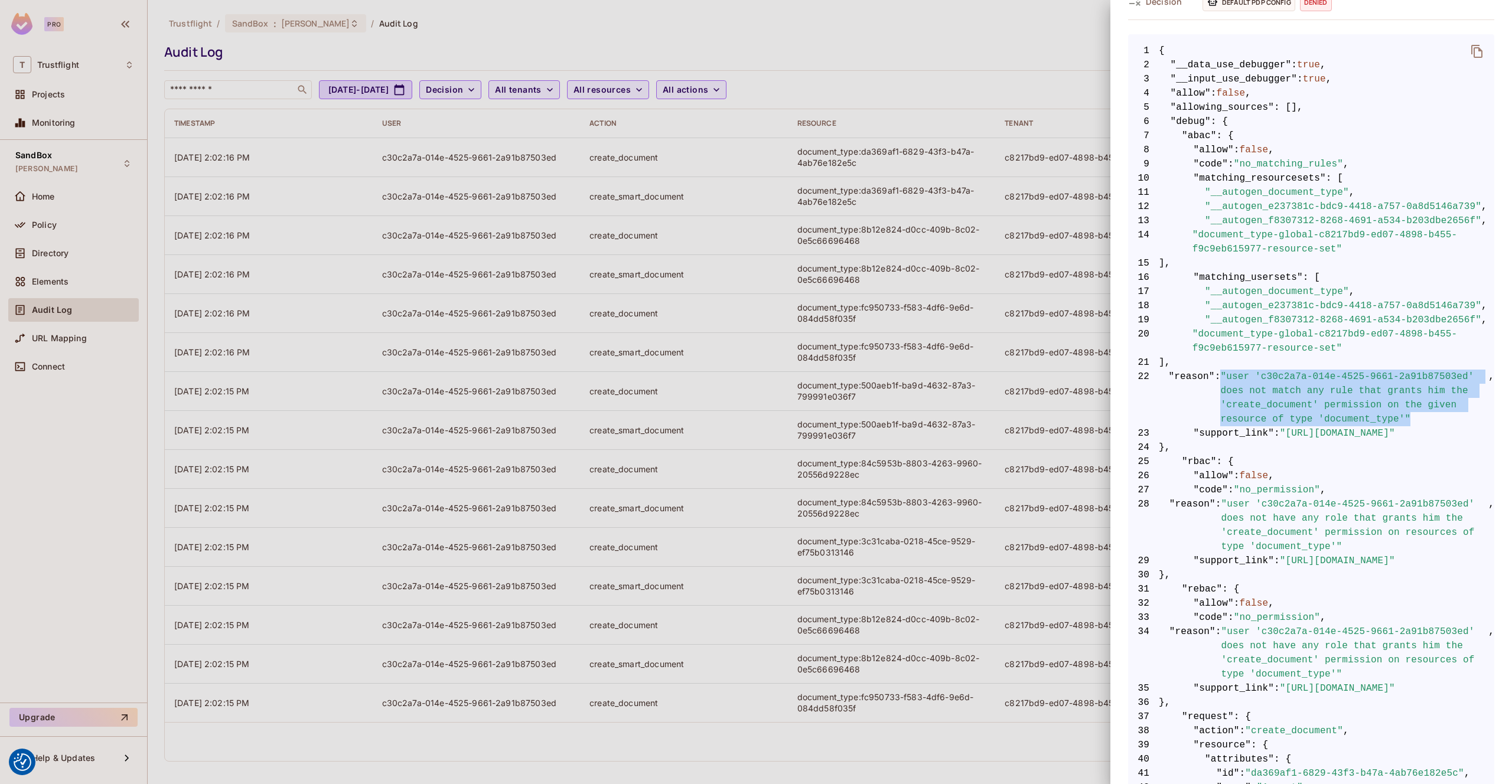
drag, startPoint x: 1415, startPoint y: 420, endPoint x: 1217, endPoint y: 373, distance: 203.5
click at [1217, 373] on span "22 "reason" : "user 'c30c2a7a-014e-4525-9661-2a91b87503ed' does not match any r…" at bounding box center [1310, 398] width 366 height 57
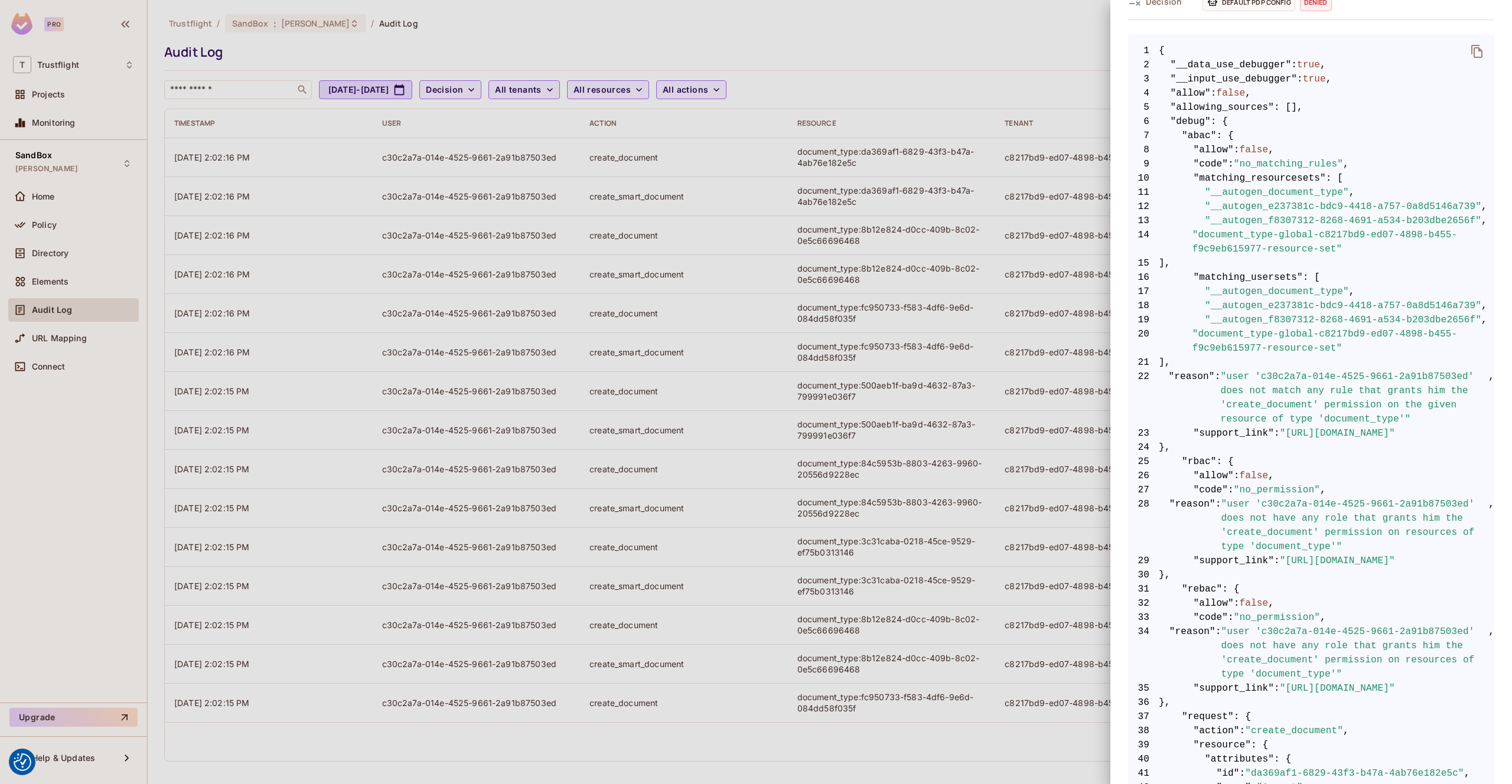
click at [660, 41] on div at bounding box center [756, 392] width 1512 height 784
